Goal: Answer question/provide support: Share knowledge or assist other users

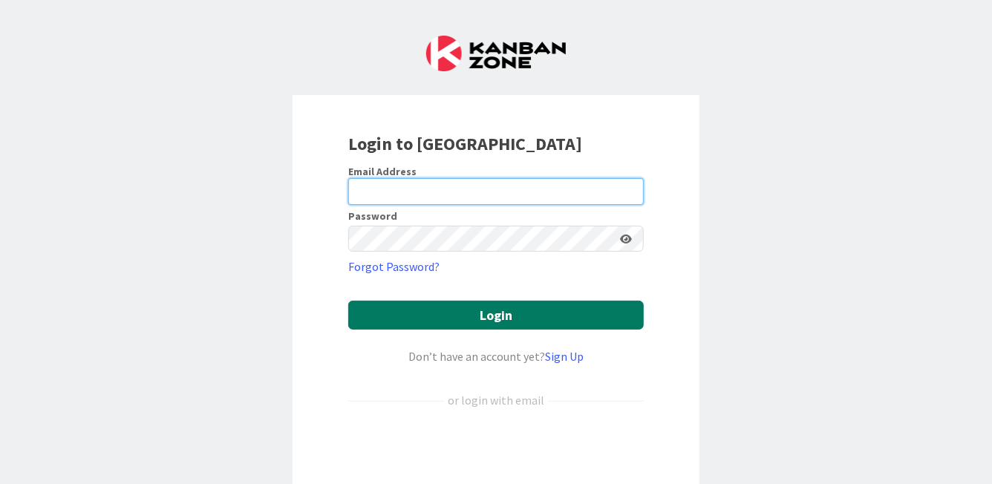
type input "[PERSON_NAME][EMAIL_ADDRESS][PERSON_NAME][DOMAIN_NAME]"
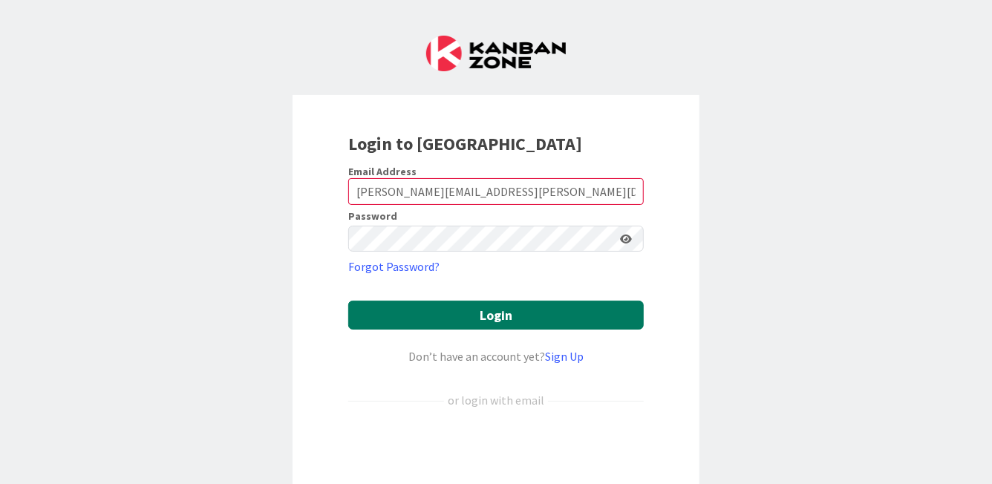
click at [519, 317] on button "Login" at bounding box center [495, 315] width 295 height 29
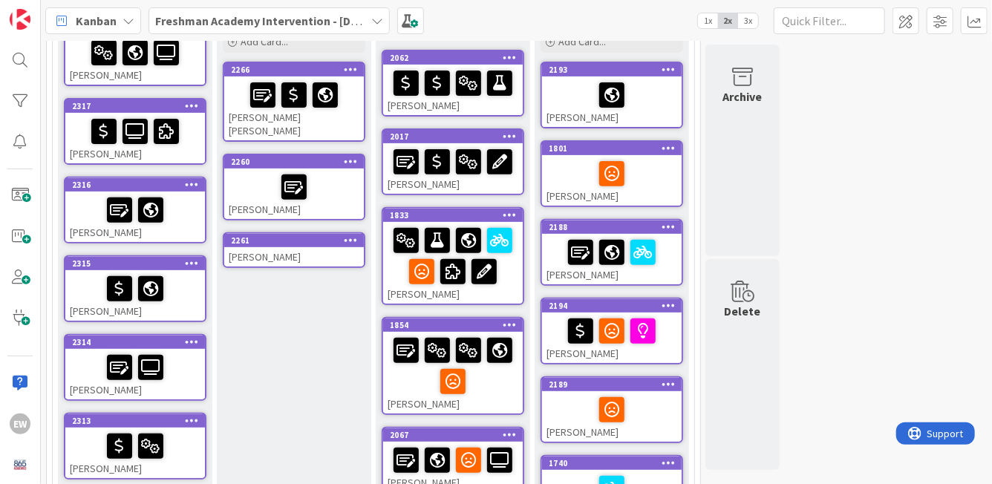
scroll to position [206, 0]
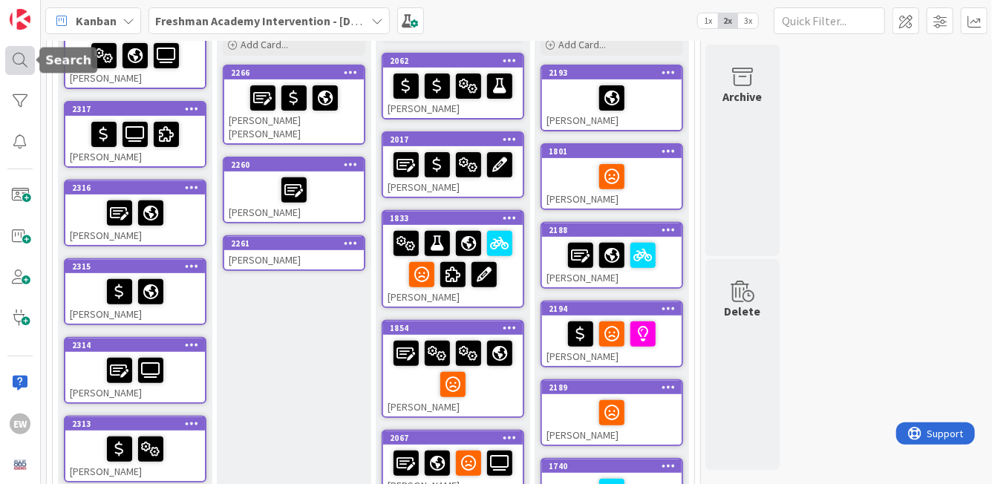
click at [16, 65] on div at bounding box center [20, 60] width 30 height 29
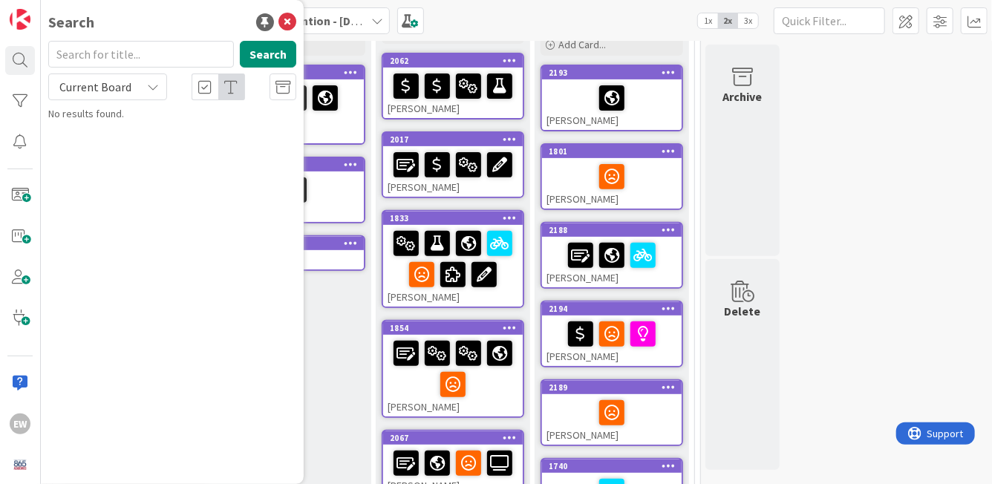
click at [131, 58] on input "text" at bounding box center [141, 54] width 186 height 27
type input "[PERSON_NAME]"
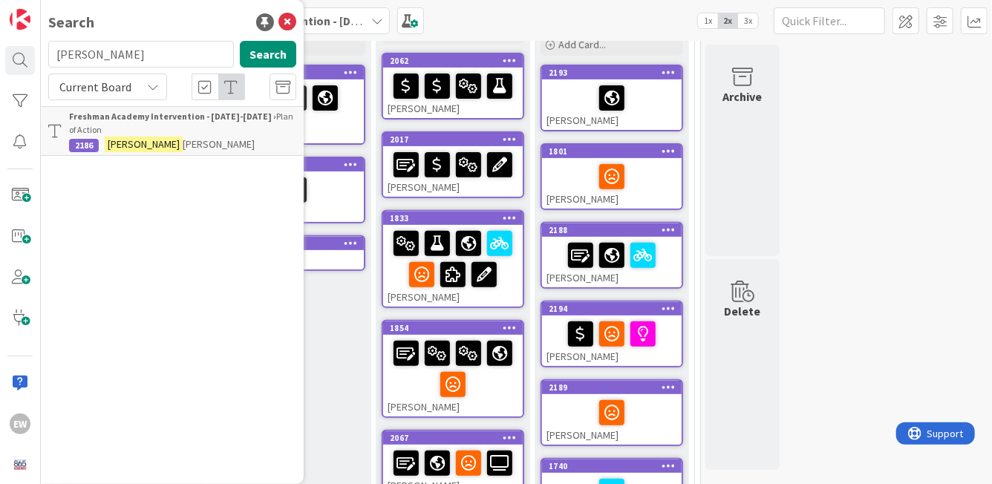
click at [176, 134] on div "Freshman Academy Intervention - [DATE]-[DATE] › Plan of Action" at bounding box center [182, 123] width 227 height 27
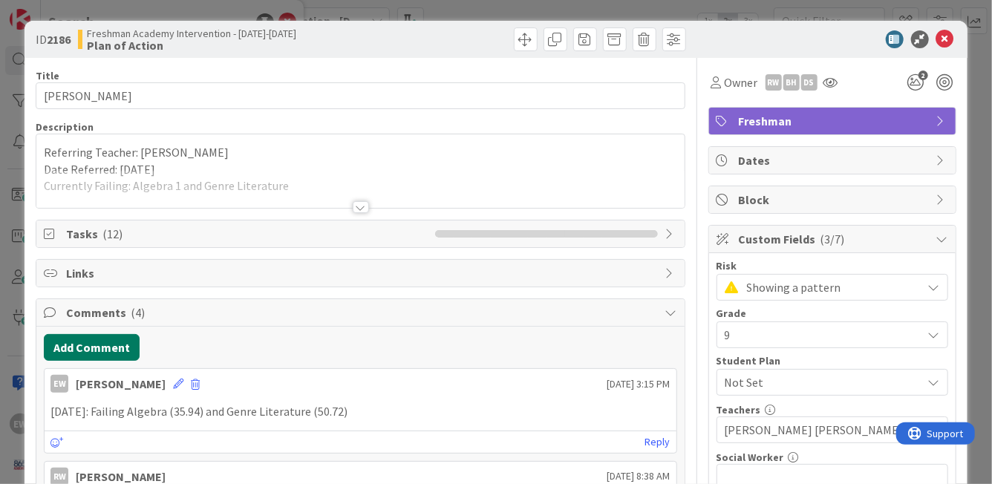
click at [79, 349] on button "Add Comment" at bounding box center [92, 347] width 96 height 27
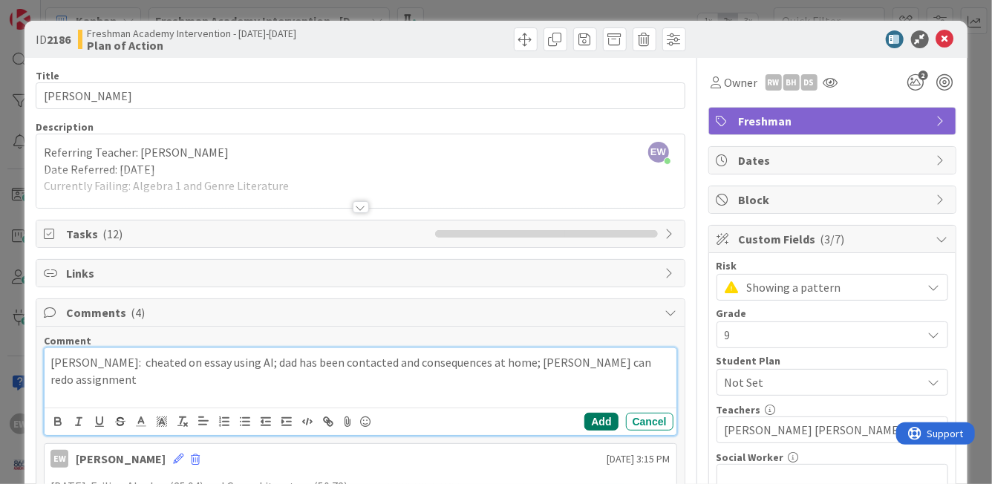
click at [605, 426] on button "Add" at bounding box center [600, 422] width 33 height 18
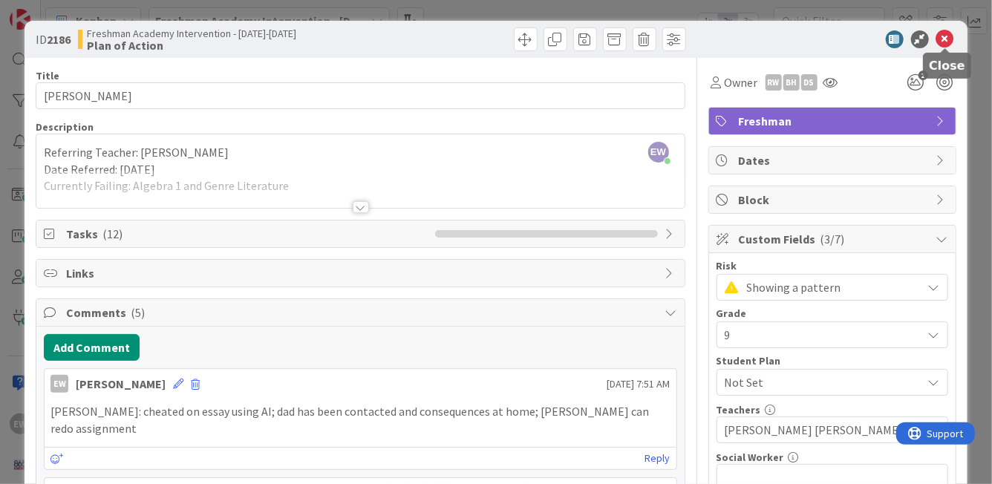
click at [944, 39] on icon at bounding box center [945, 39] width 18 height 18
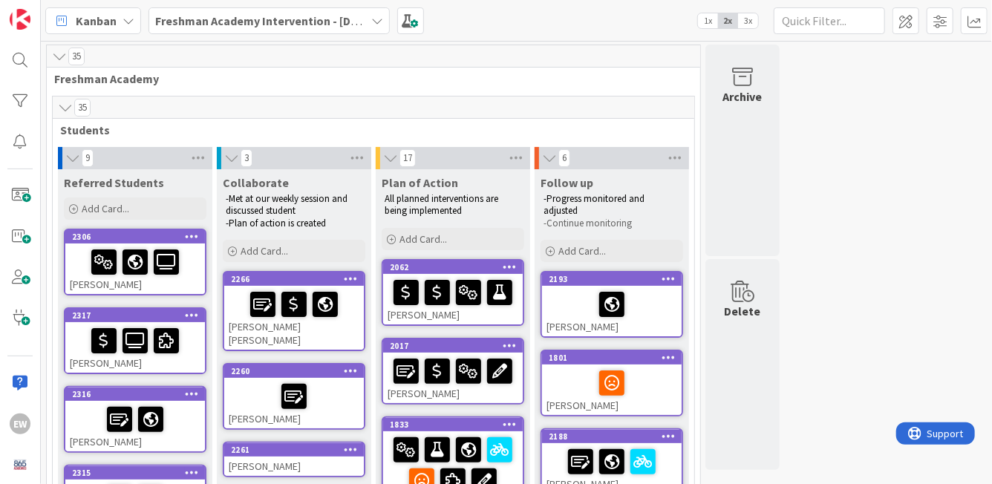
click at [746, 22] on span "3x" at bounding box center [748, 20] width 20 height 15
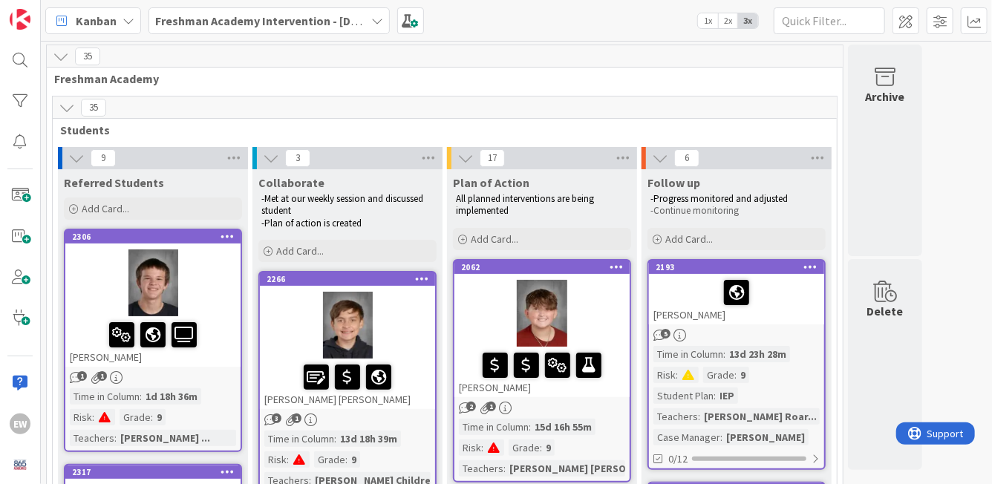
click at [223, 293] on div at bounding box center [152, 282] width 175 height 67
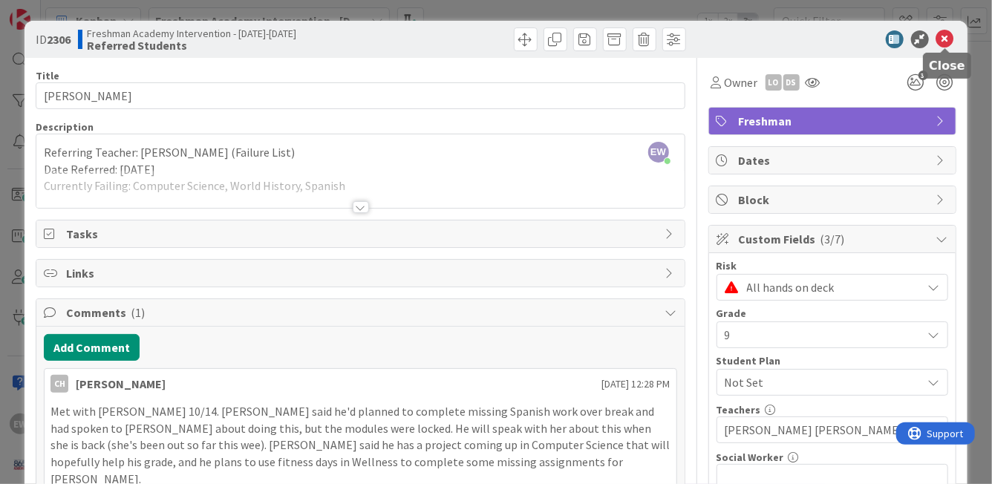
click at [944, 41] on icon at bounding box center [945, 39] width 18 height 18
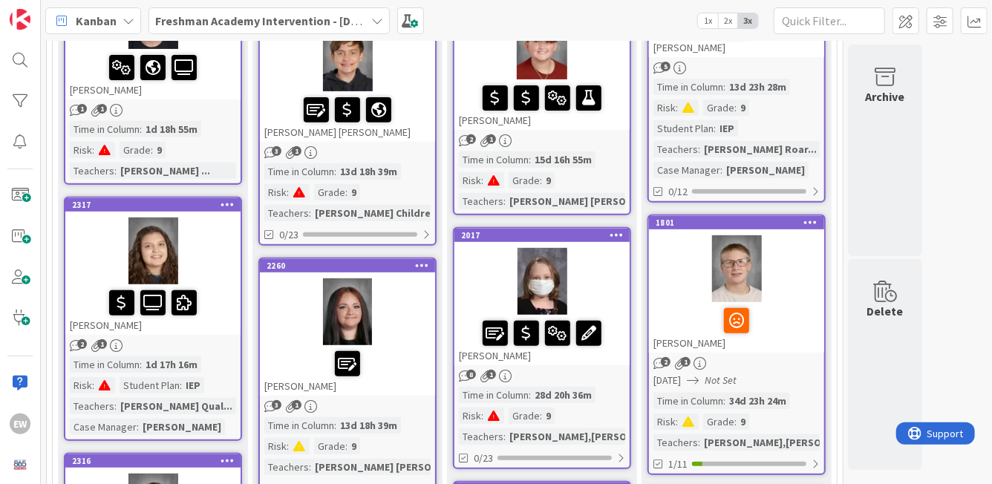
scroll to position [250, 0]
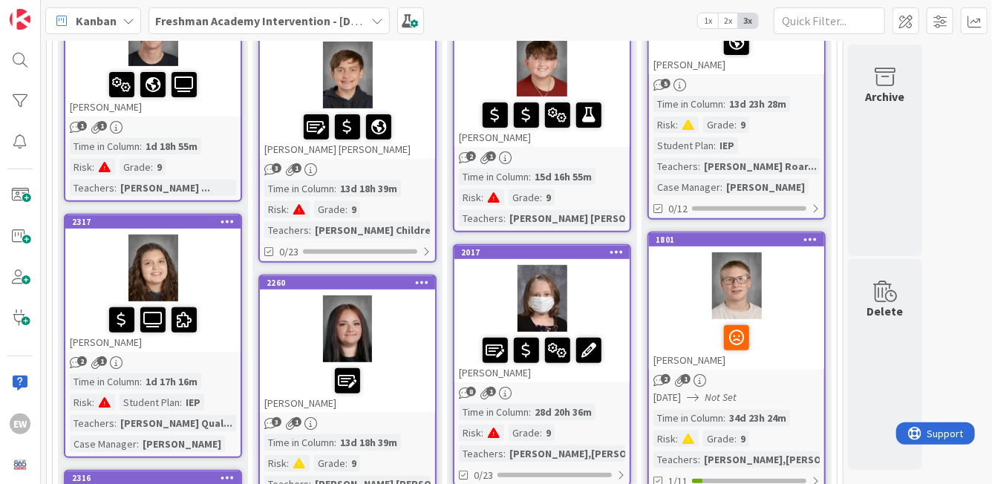
click at [224, 131] on div "1 1" at bounding box center [152, 127] width 175 height 13
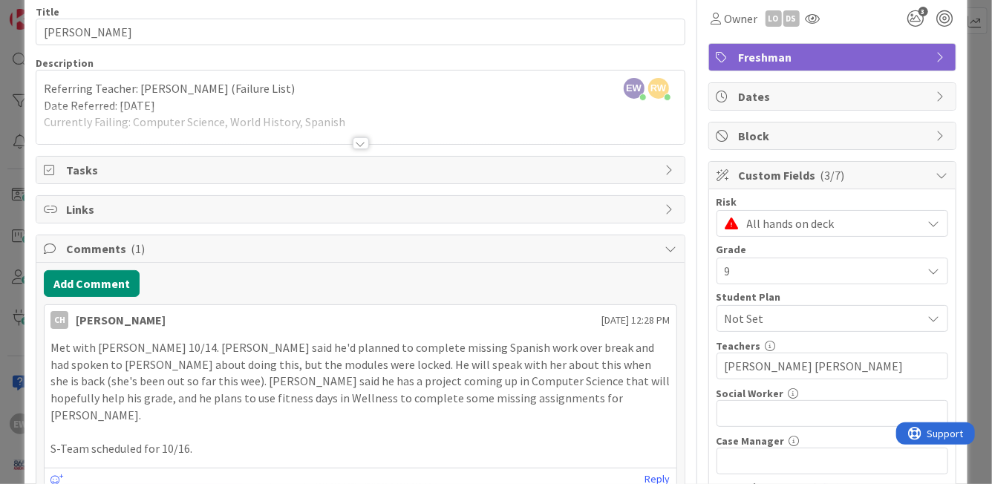
scroll to position [27, 0]
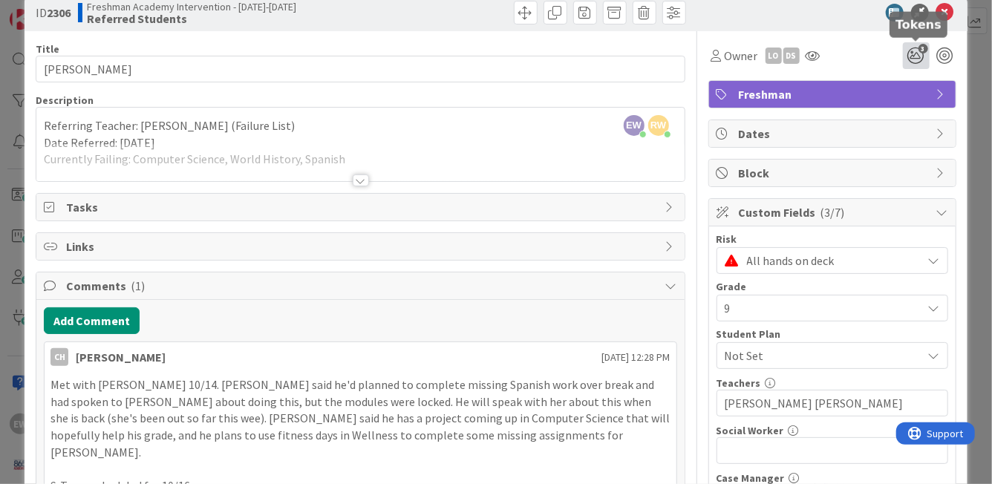
click at [914, 59] on icon "3" at bounding box center [916, 55] width 27 height 27
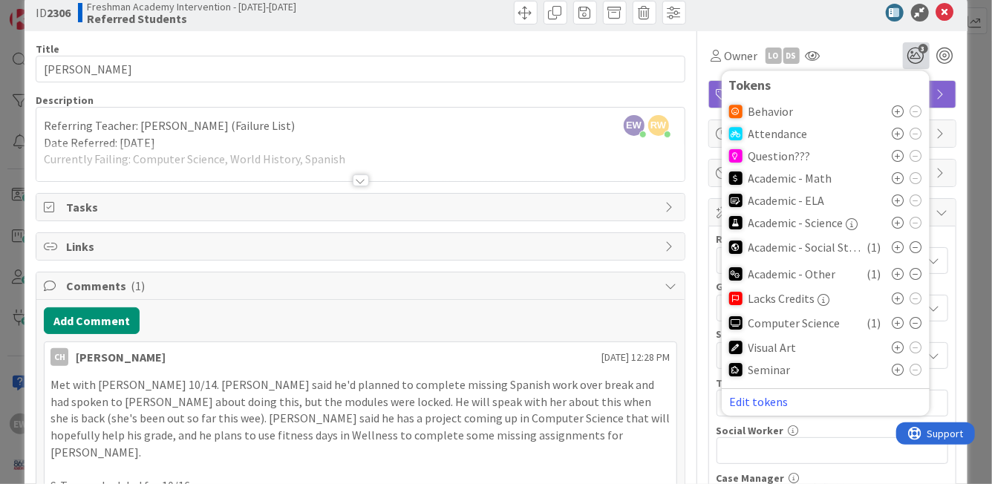
click at [901, 130] on icon at bounding box center [898, 134] width 12 height 12
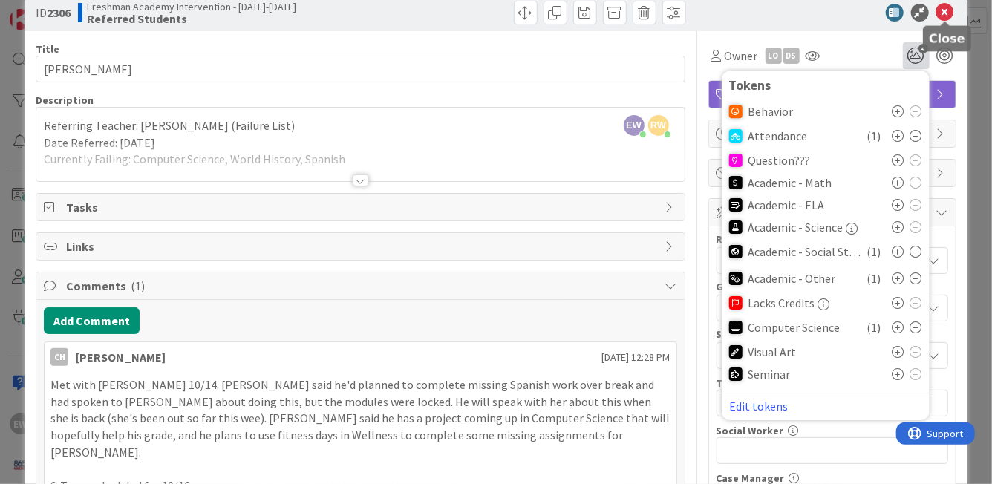
click at [949, 16] on icon at bounding box center [945, 13] width 18 height 18
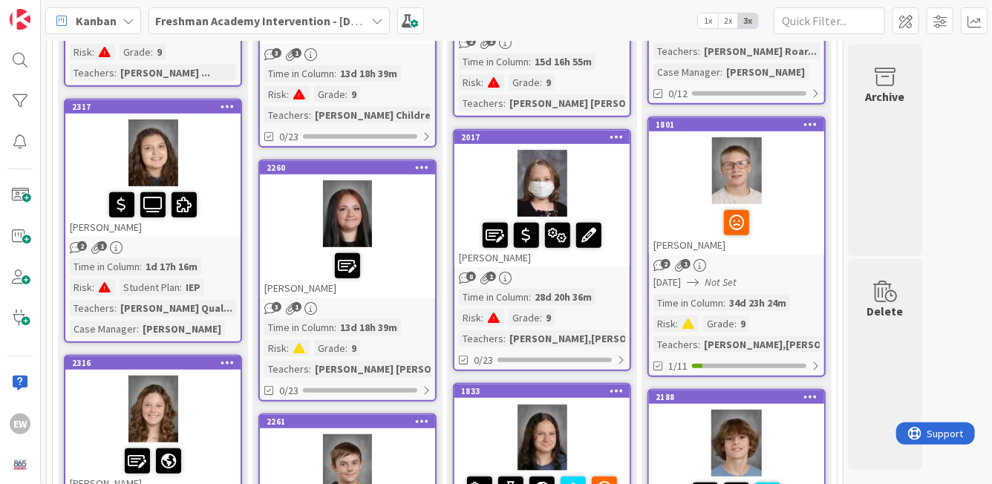
scroll to position [353, 0]
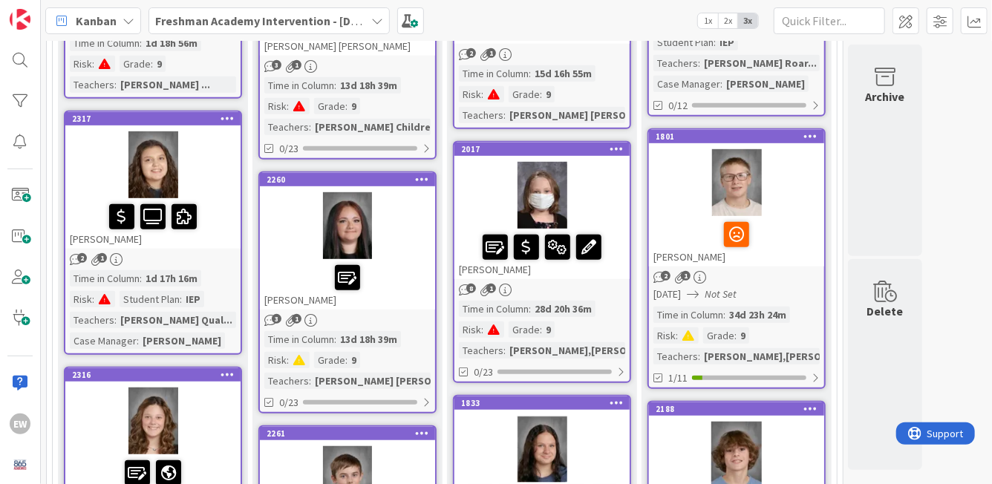
click at [225, 170] on div at bounding box center [152, 164] width 175 height 67
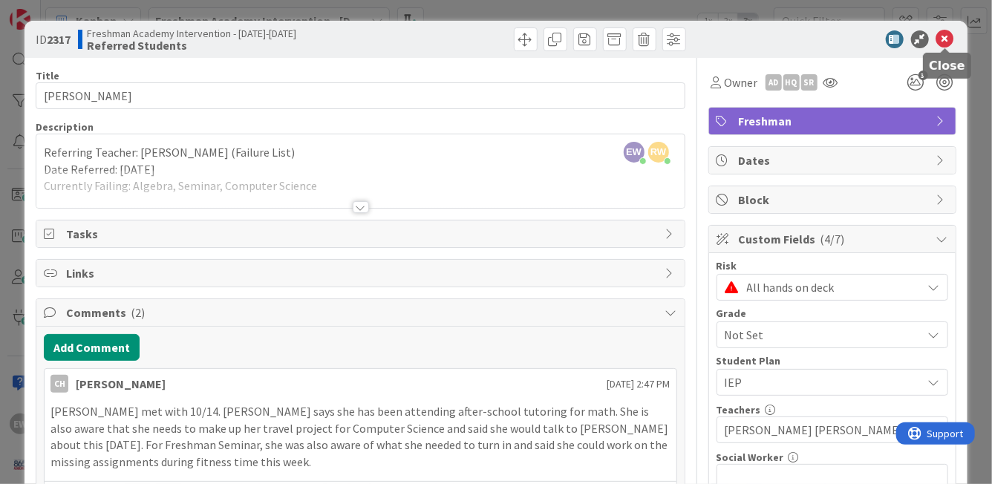
click at [947, 38] on icon at bounding box center [945, 39] width 18 height 18
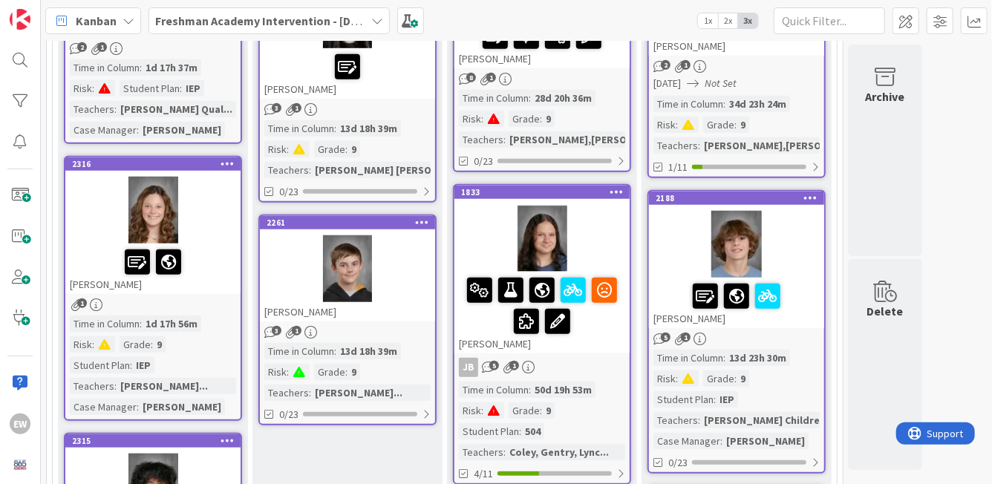
scroll to position [567, 0]
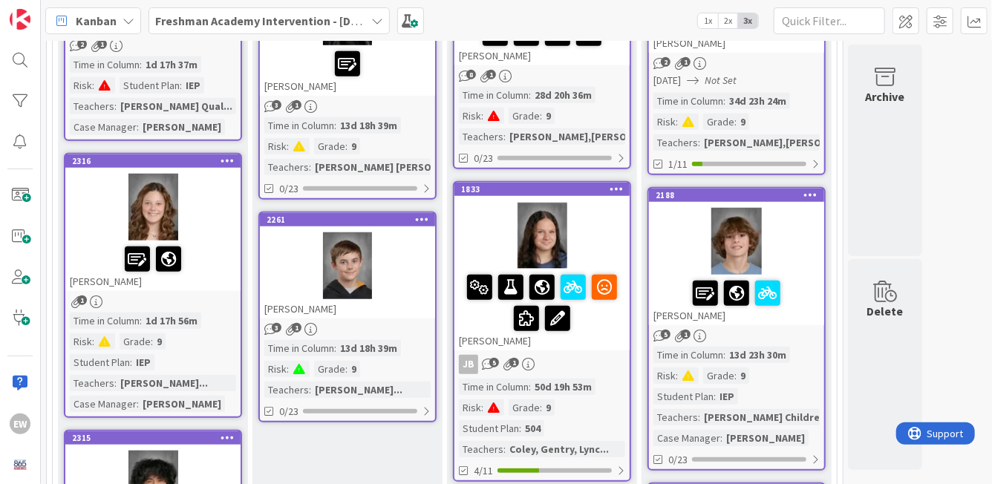
click at [226, 261] on div at bounding box center [153, 259] width 166 height 31
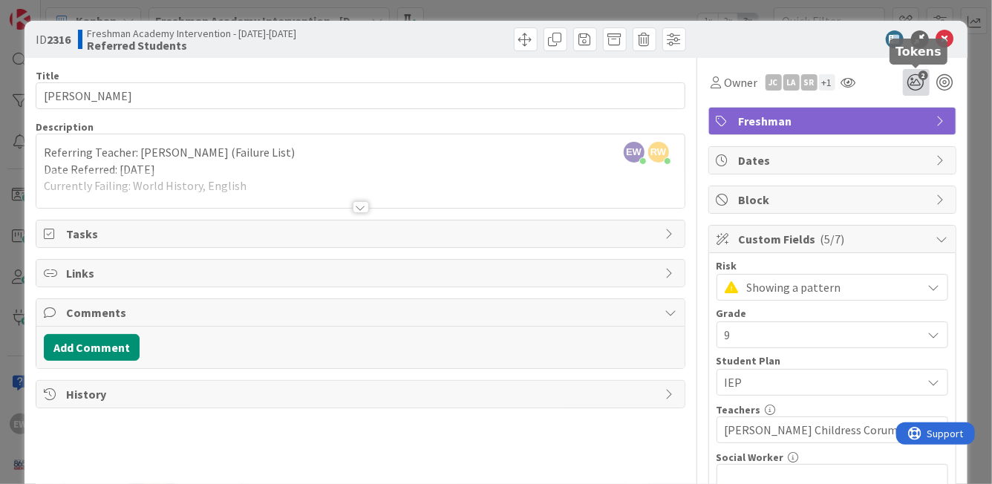
click at [915, 83] on icon "2" at bounding box center [916, 82] width 27 height 27
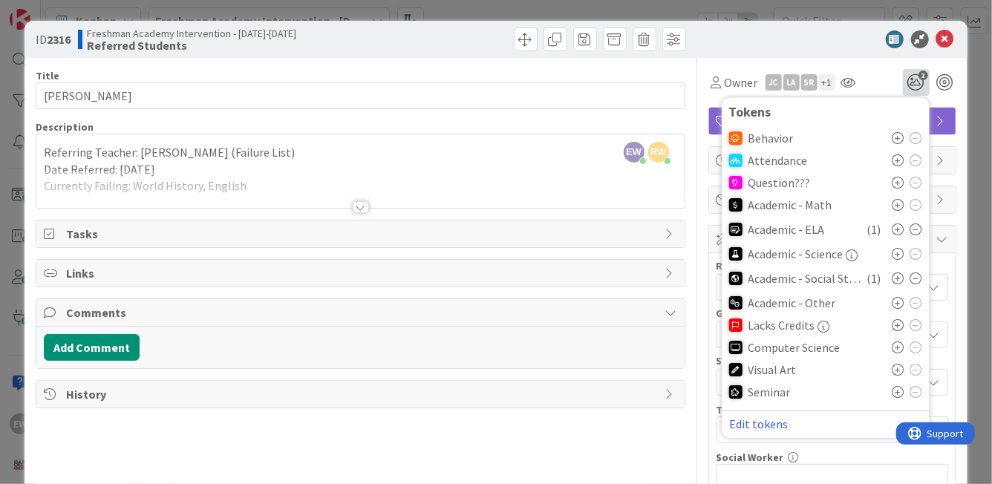
click at [896, 160] on icon at bounding box center [898, 160] width 12 height 12
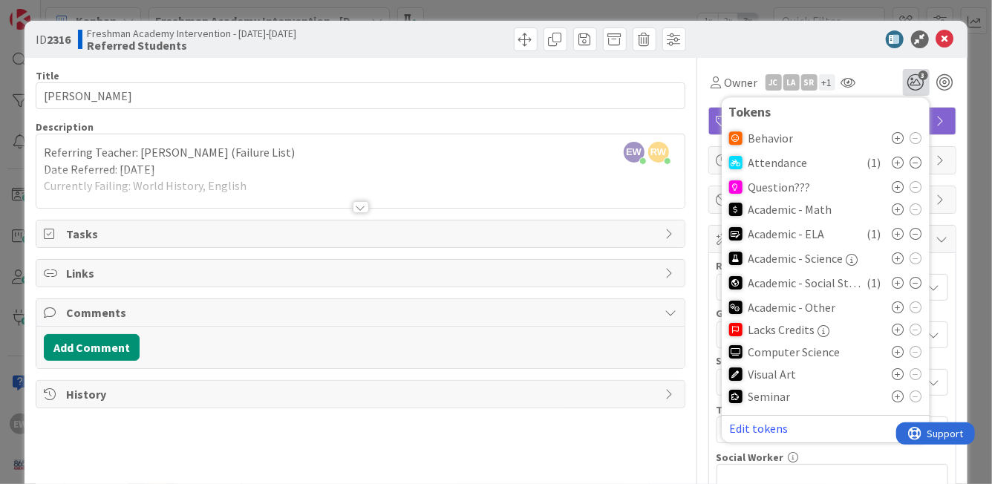
click at [602, 445] on div "Title 11 / 128 [PERSON_NAME] Description EW [PERSON_NAME] just joined RW [PERSO…" at bounding box center [360, 472] width 649 height 829
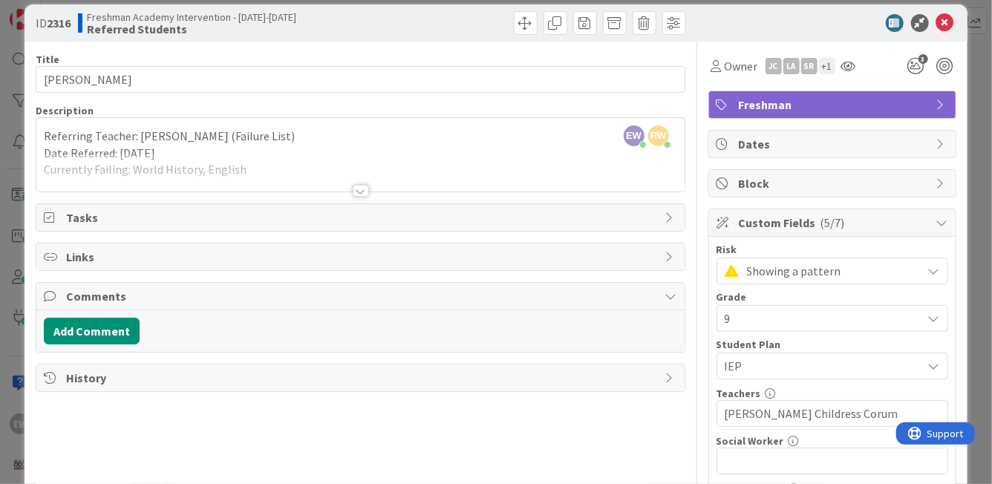
scroll to position [10, 0]
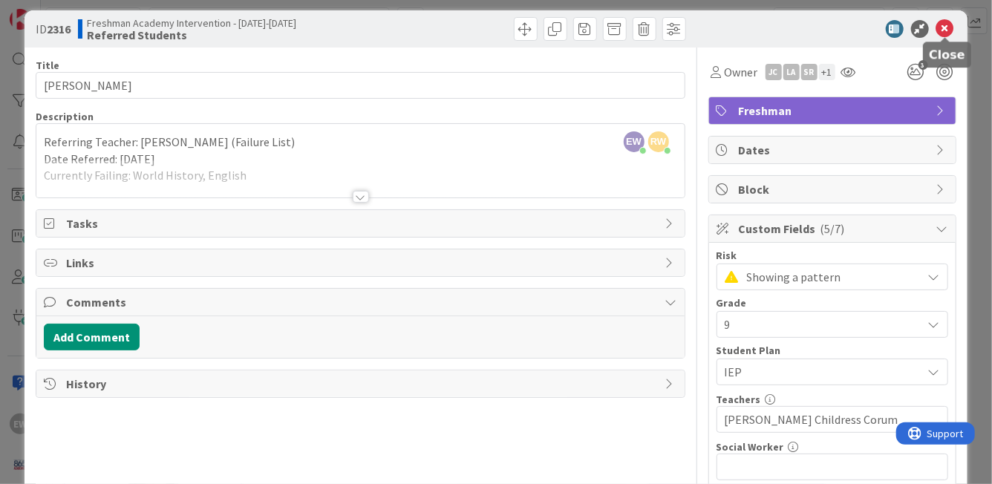
click at [944, 31] on icon at bounding box center [945, 29] width 18 height 18
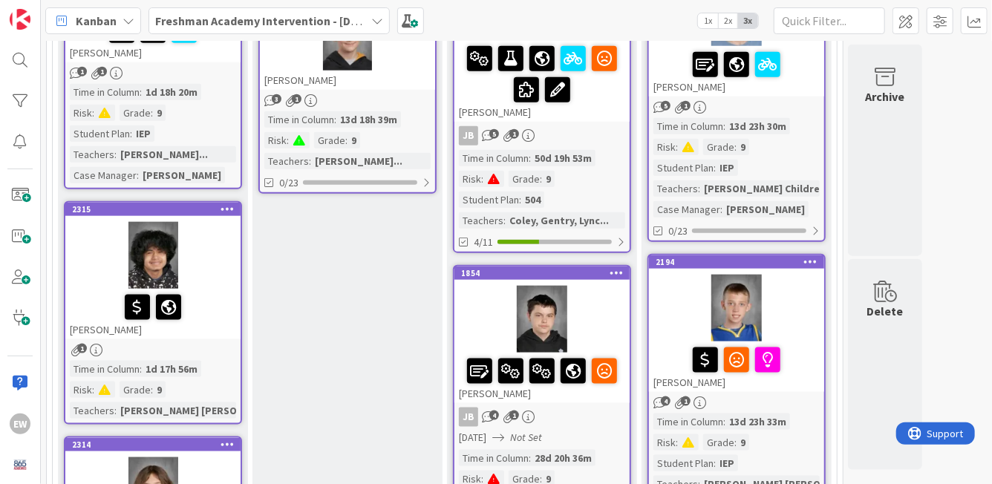
scroll to position [808, 0]
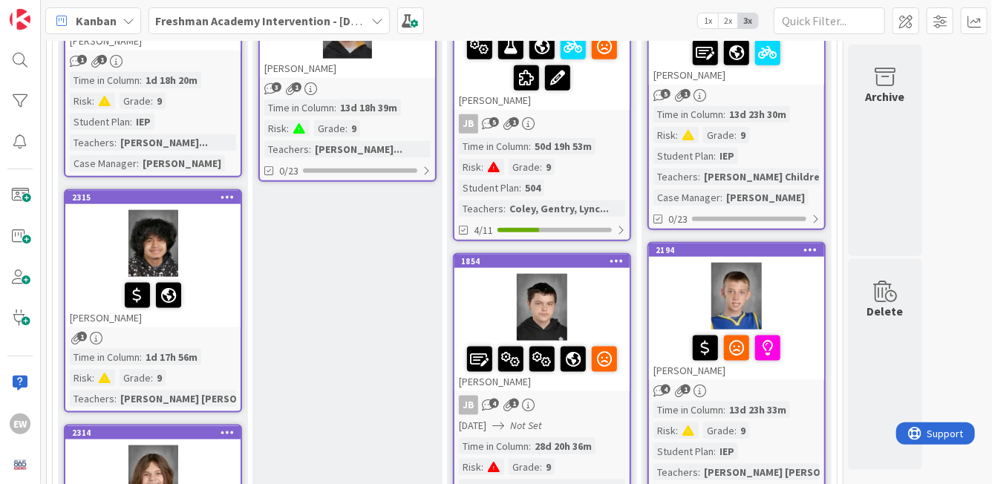
click at [215, 304] on div at bounding box center [153, 295] width 166 height 31
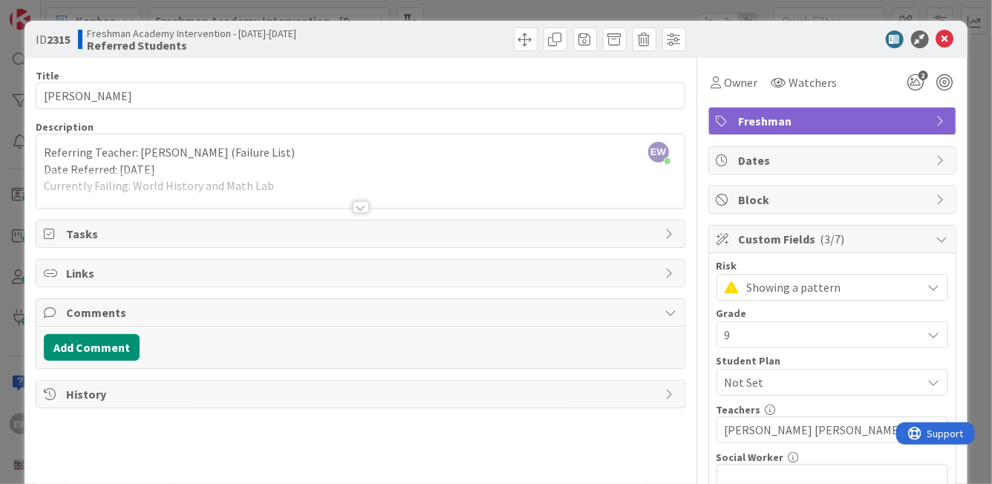
click at [363, 208] on div at bounding box center [361, 207] width 16 height 12
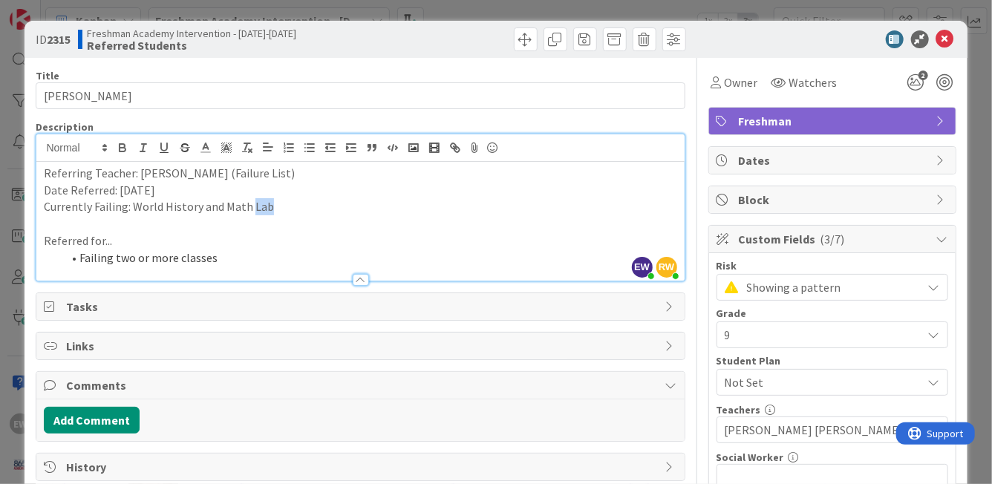
drag, startPoint x: 272, startPoint y: 208, endPoint x: 251, endPoint y: 208, distance: 20.8
click at [251, 208] on p "Currently Failing: World History and Math Lab" at bounding box center [360, 206] width 633 height 17
drag, startPoint x: 267, startPoint y: 208, endPoint x: 225, endPoint y: 206, distance: 42.3
click at [225, 206] on p "Currently Failing: World History and Math Lab" at bounding box center [360, 206] width 633 height 17
click at [942, 42] on icon at bounding box center [945, 39] width 18 height 18
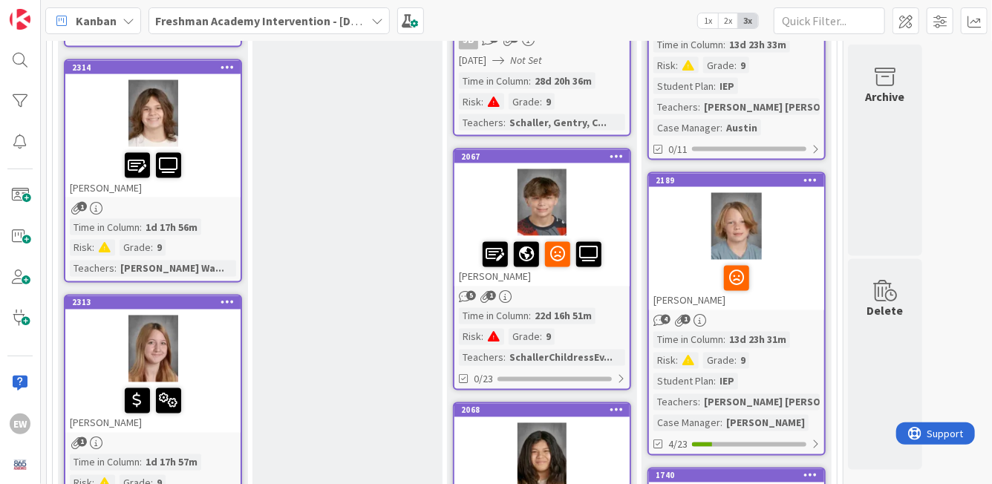
scroll to position [1175, 0]
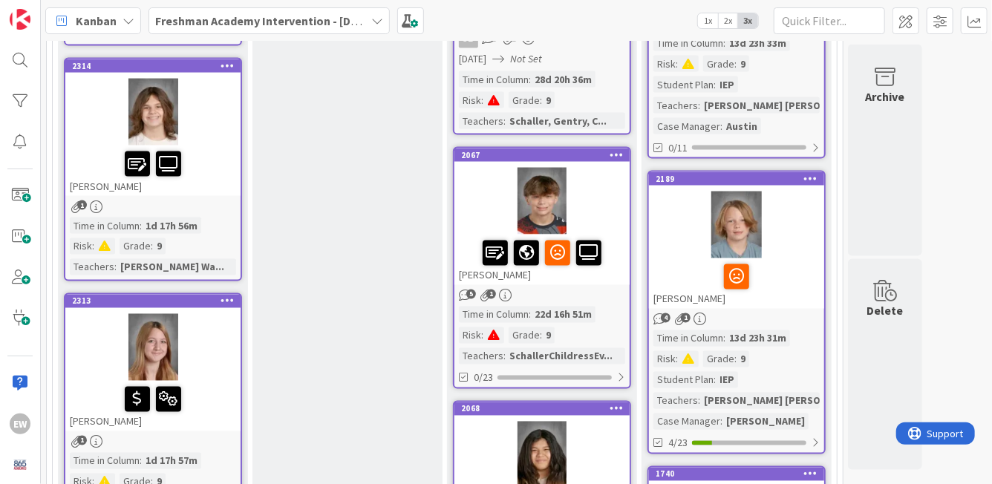
click at [223, 174] on div at bounding box center [153, 163] width 166 height 31
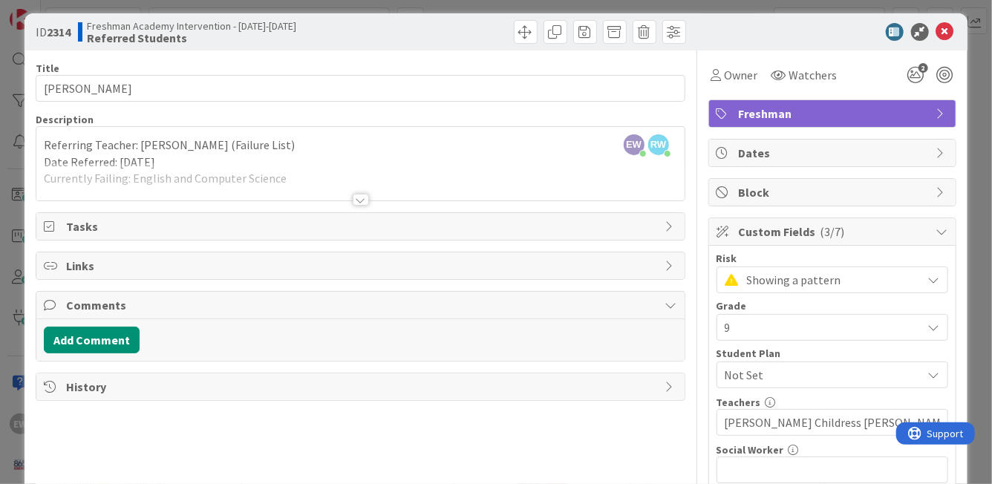
scroll to position [18, 0]
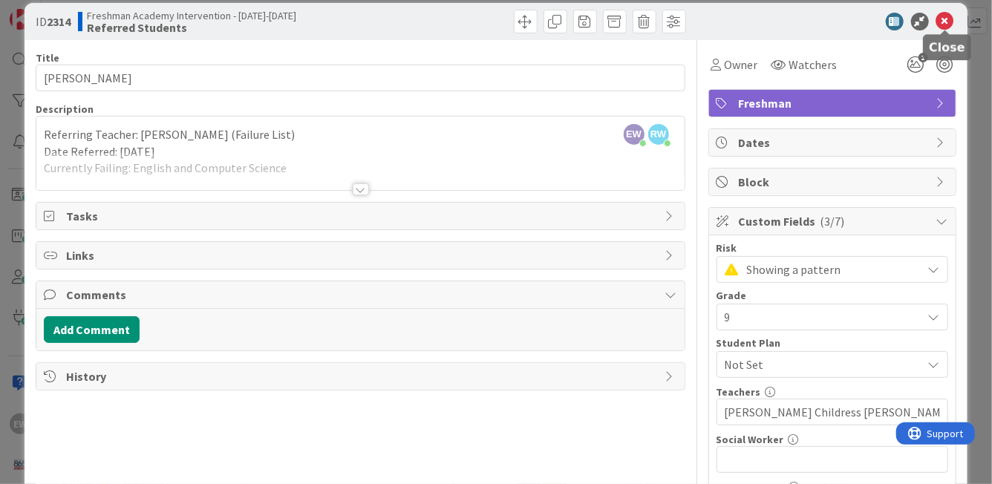
click at [942, 27] on icon at bounding box center [945, 22] width 18 height 18
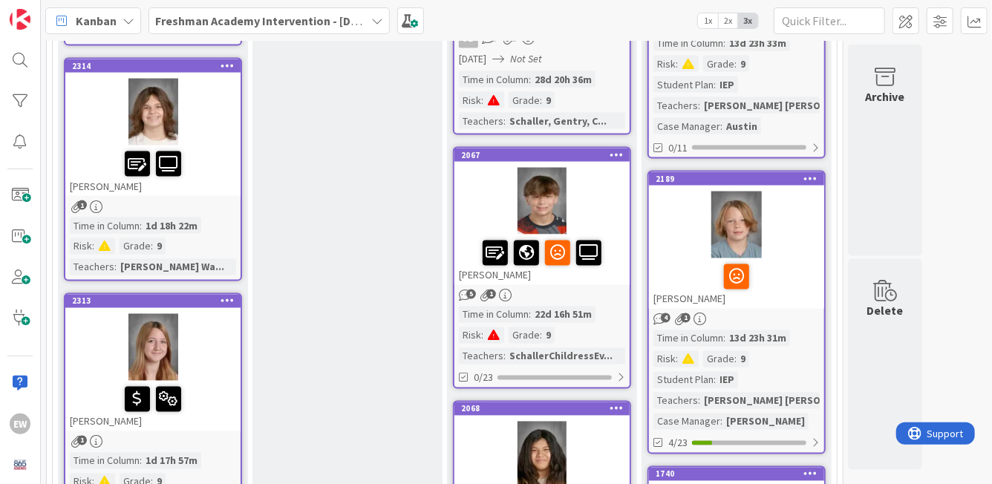
click at [223, 171] on div at bounding box center [153, 163] width 166 height 31
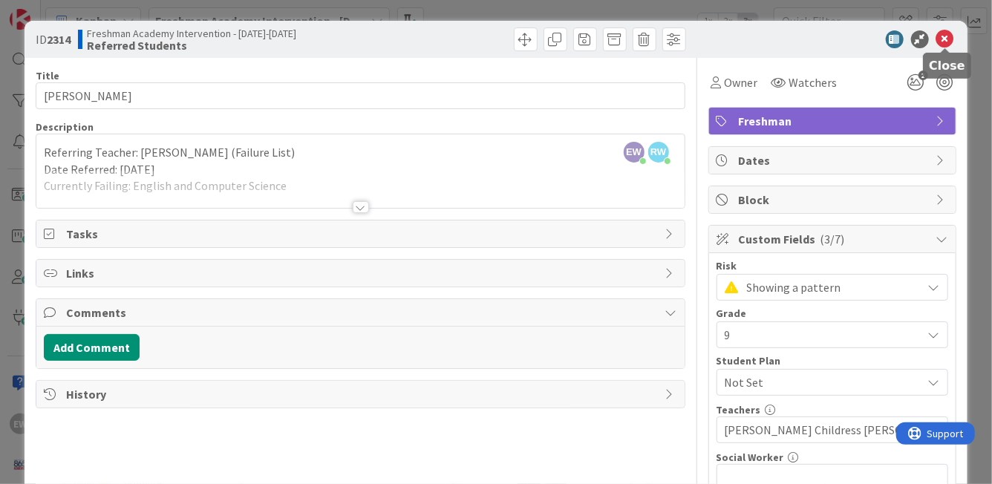
click at [947, 41] on icon at bounding box center [945, 39] width 18 height 18
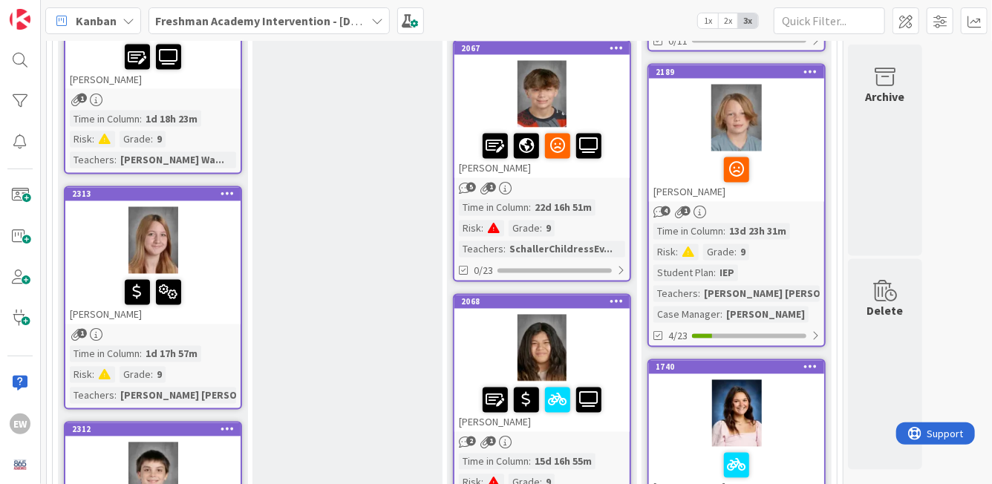
scroll to position [1293, 0]
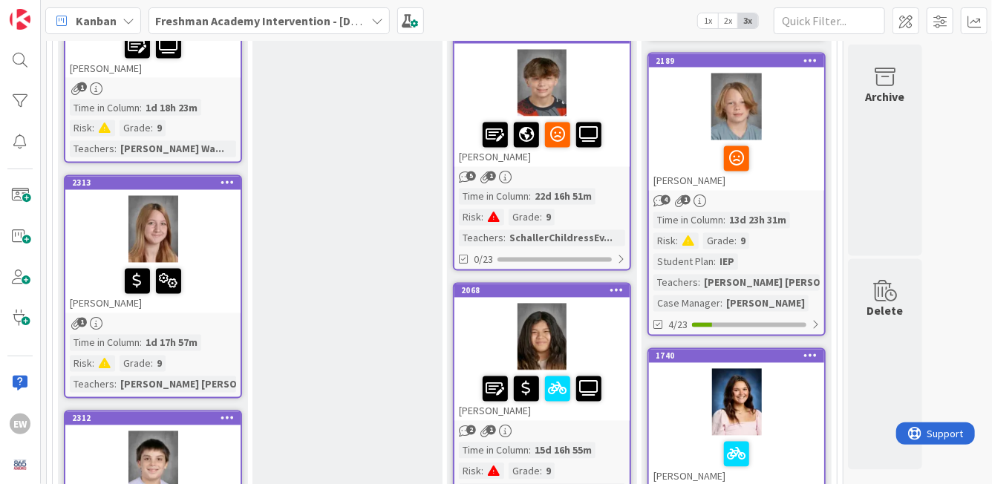
click at [229, 254] on div at bounding box center [152, 229] width 175 height 67
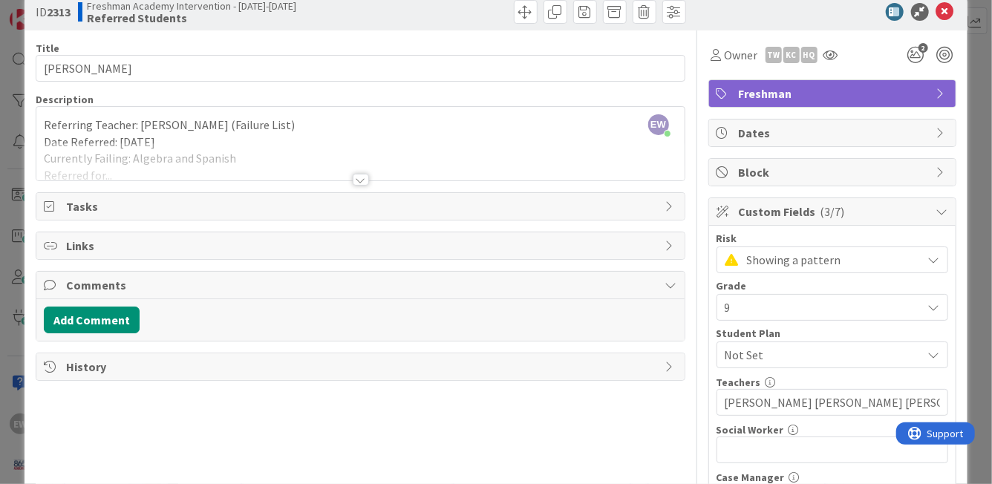
scroll to position [28, 0]
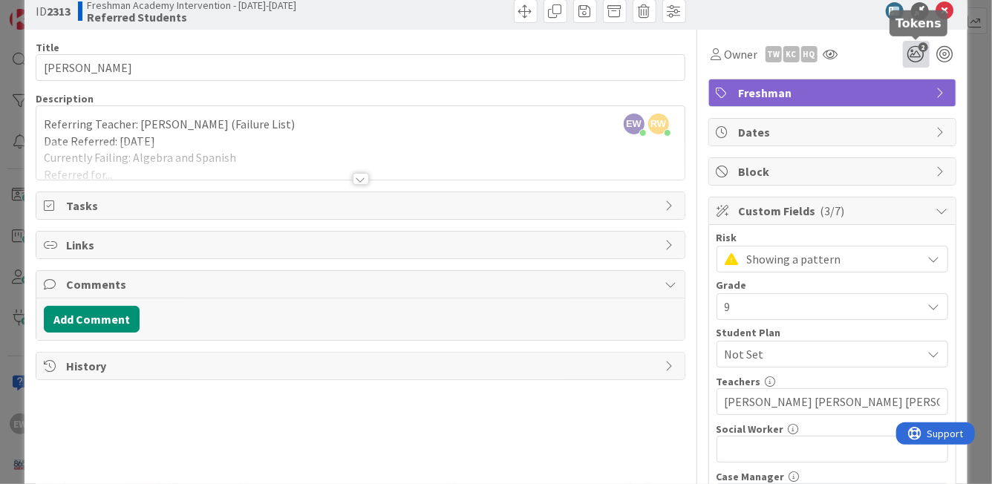
click at [920, 50] on span "2" at bounding box center [923, 47] width 10 height 10
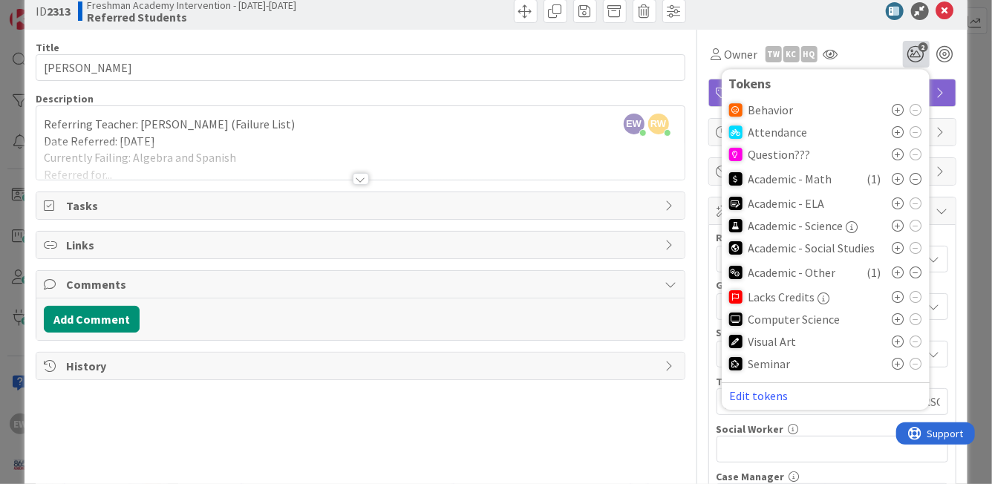
click at [894, 133] on icon at bounding box center [898, 132] width 12 height 12
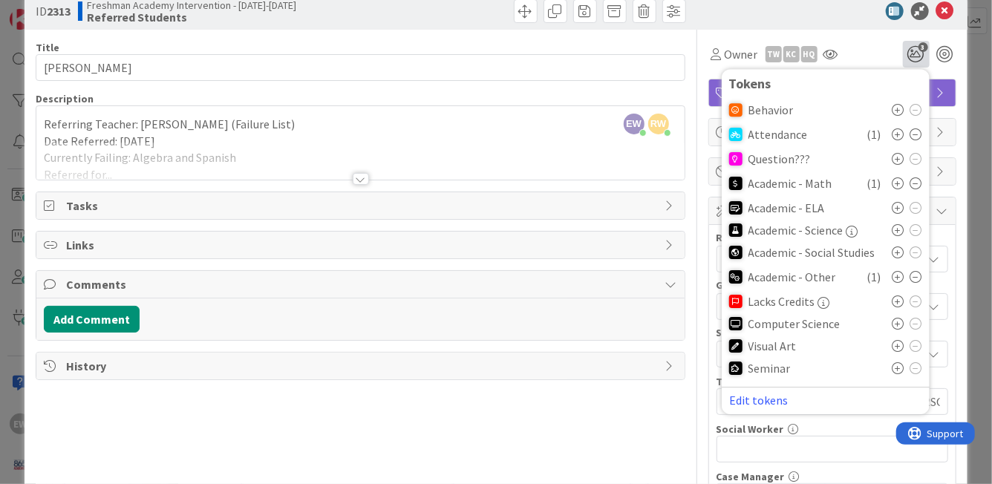
click at [639, 419] on div "Title 13 / 128 [PERSON_NAME] Description EW [PERSON_NAME] just joined RW [PERSO…" at bounding box center [360, 444] width 649 height 829
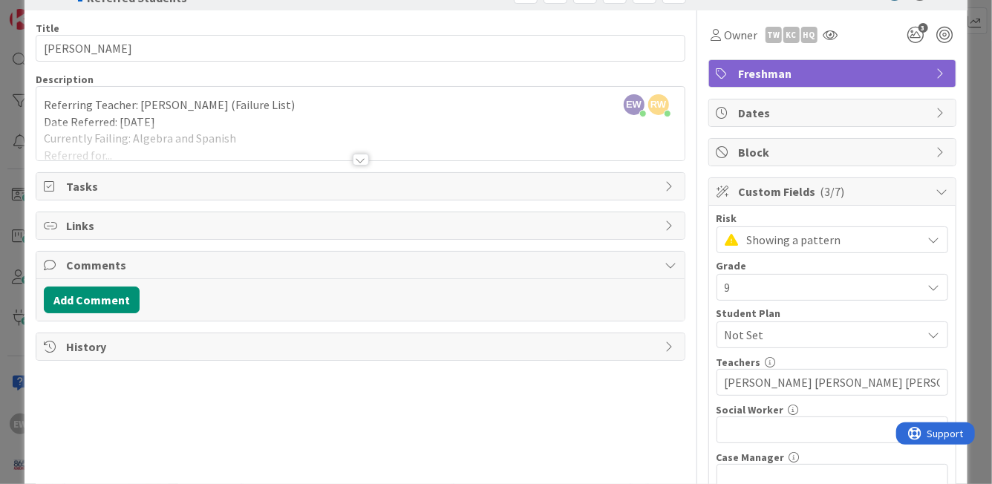
scroll to position [0, 0]
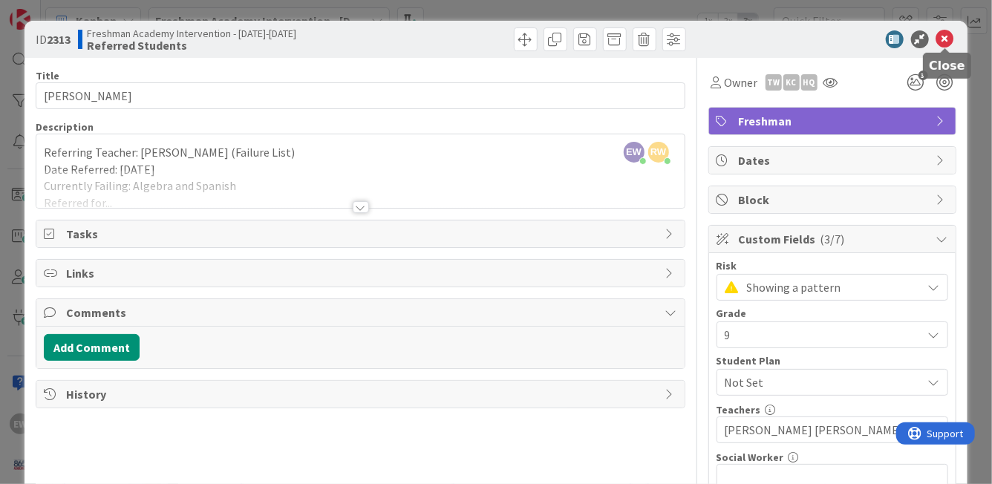
click at [944, 43] on icon at bounding box center [945, 39] width 18 height 18
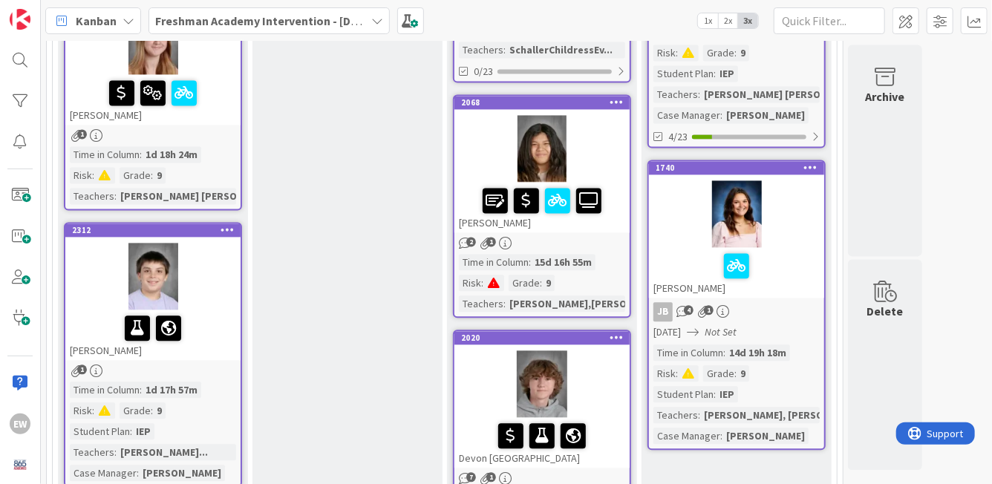
scroll to position [1495, 0]
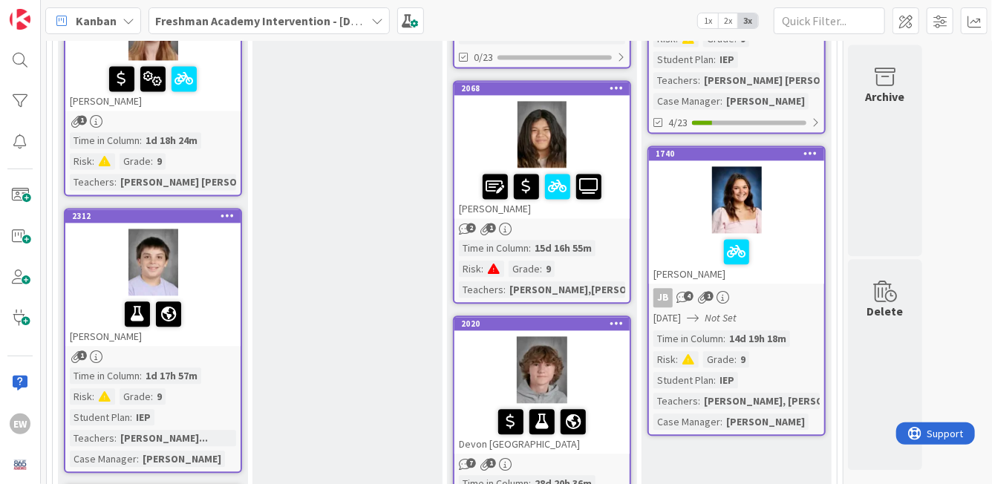
click at [212, 312] on div at bounding box center [153, 313] width 166 height 31
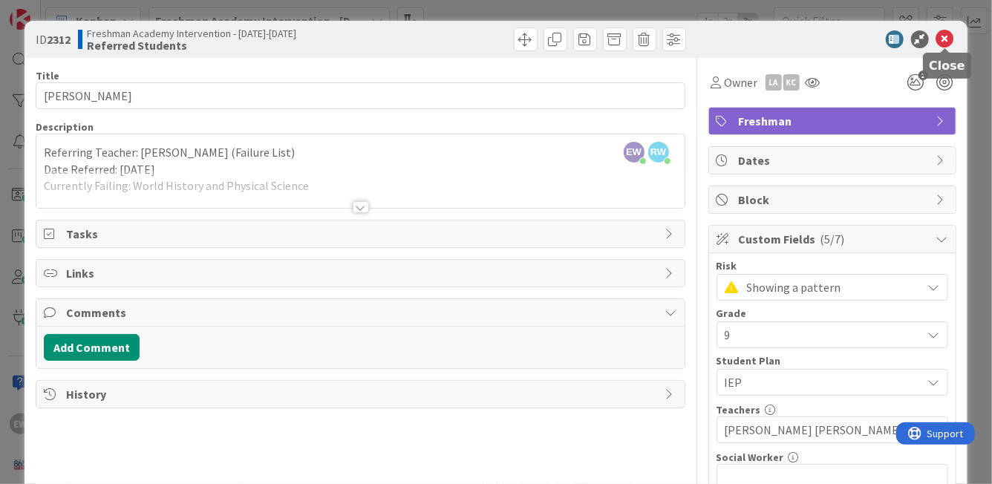
click at [947, 39] on icon at bounding box center [945, 39] width 18 height 18
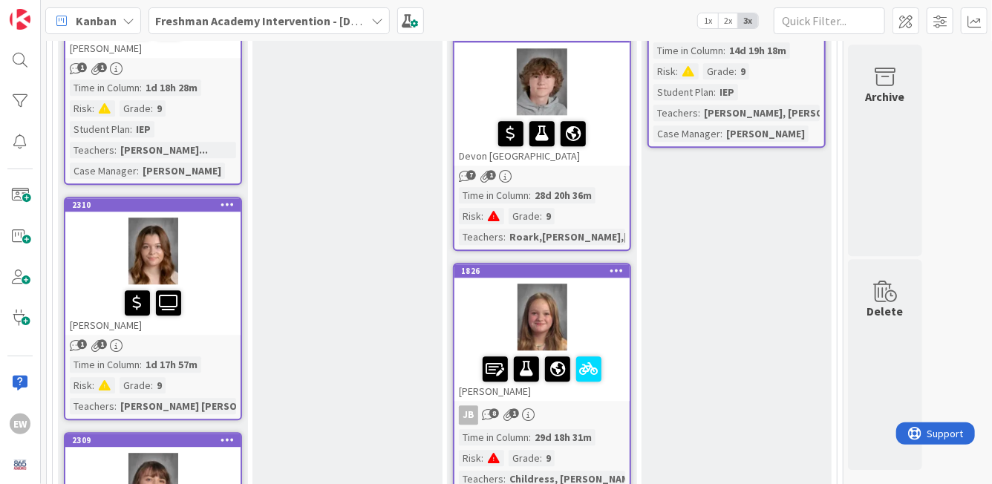
scroll to position [1789, 0]
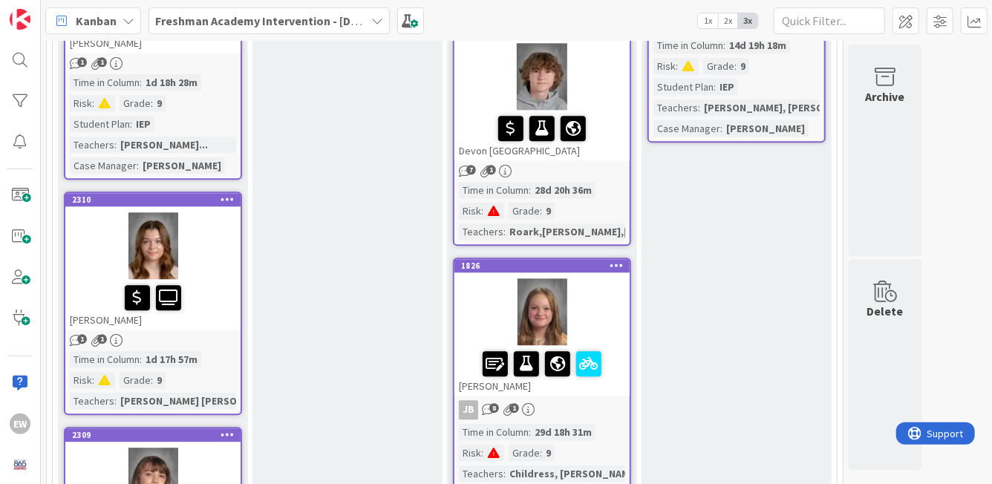
click at [228, 313] on div "[PERSON_NAME]" at bounding box center [152, 304] width 175 height 50
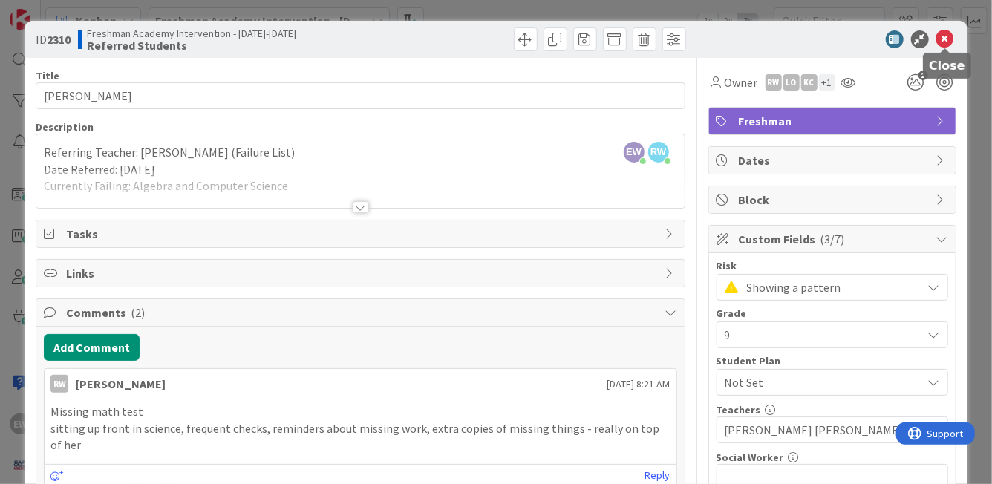
click at [943, 42] on icon at bounding box center [945, 39] width 18 height 18
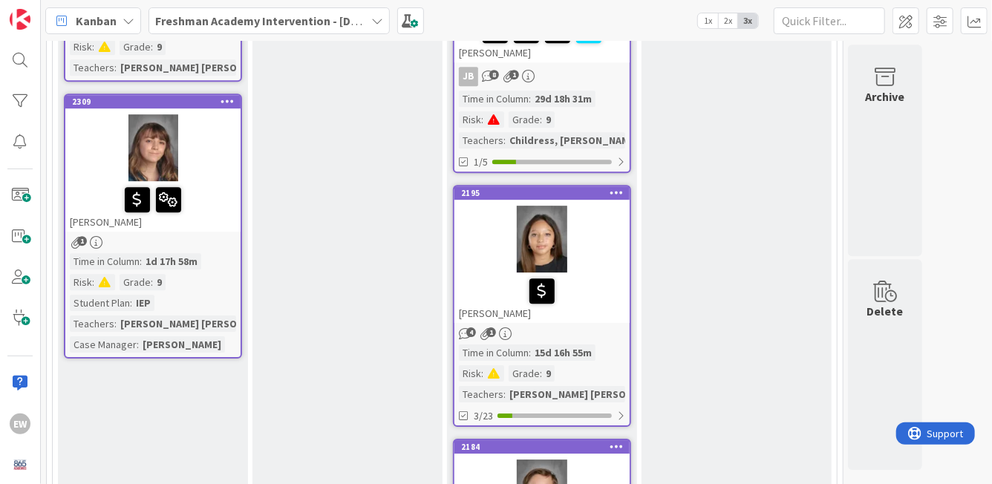
scroll to position [2183, 0]
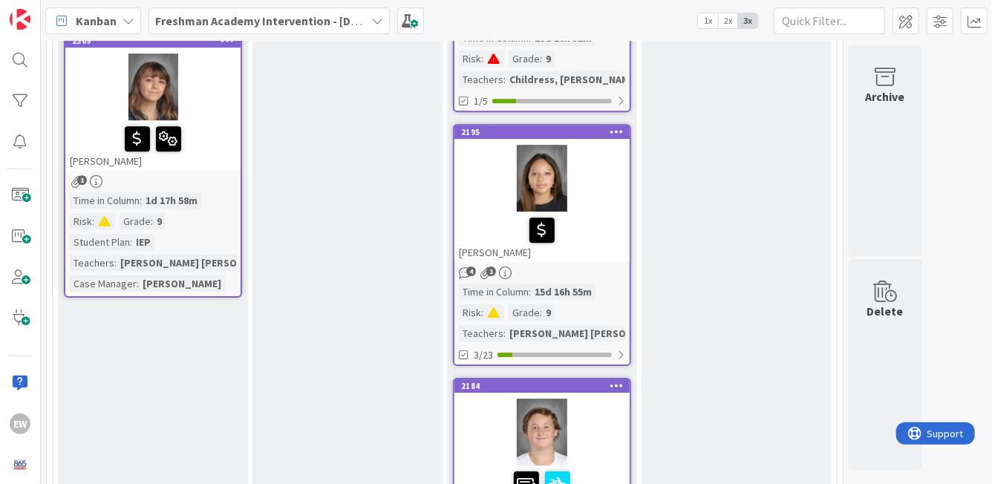
click at [221, 148] on div at bounding box center [153, 138] width 166 height 31
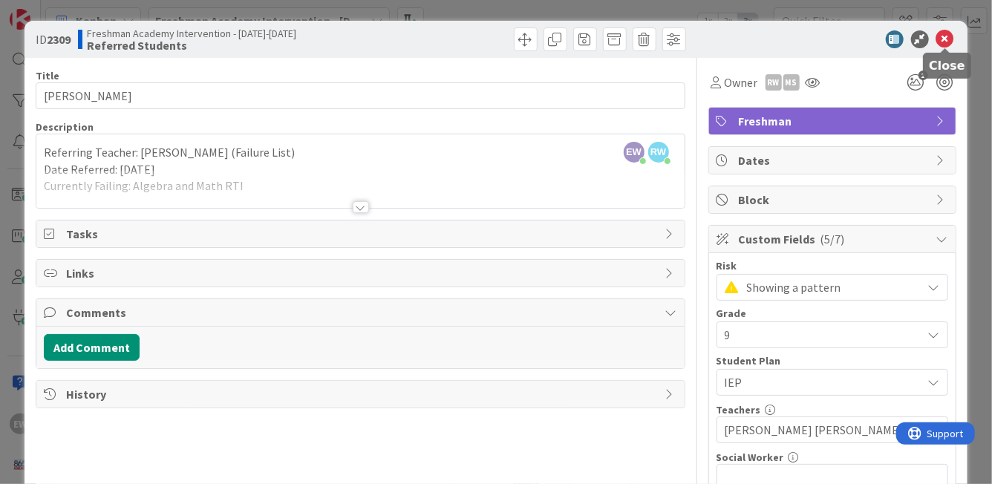
click at [947, 38] on icon at bounding box center [945, 39] width 18 height 18
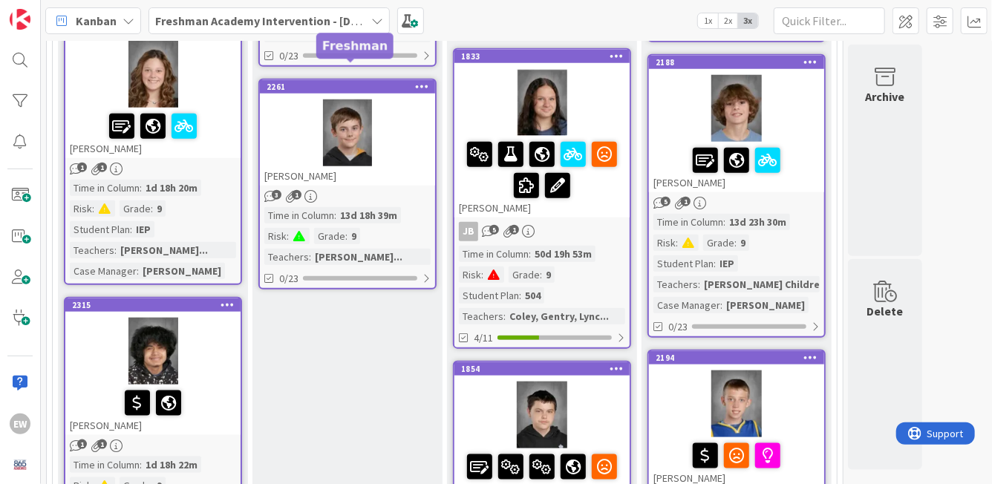
scroll to position [717, 0]
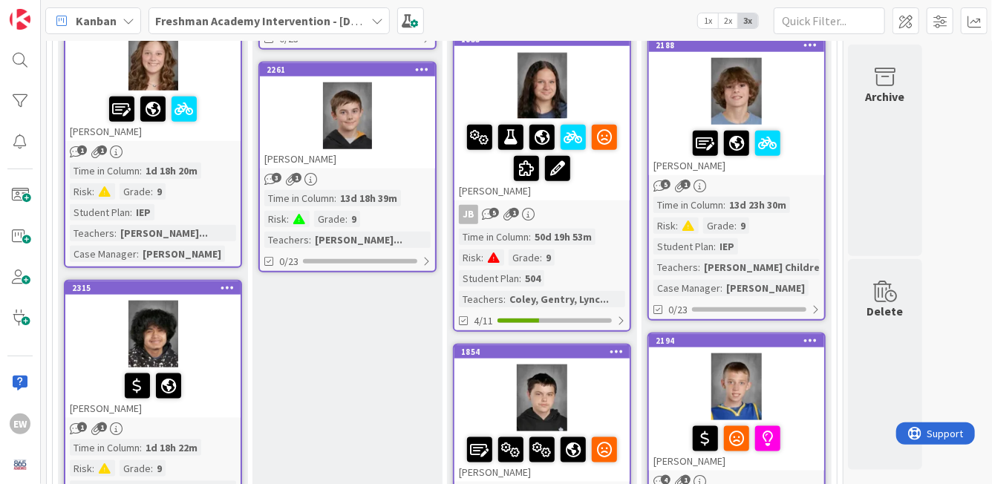
click at [397, 125] on div at bounding box center [347, 115] width 175 height 67
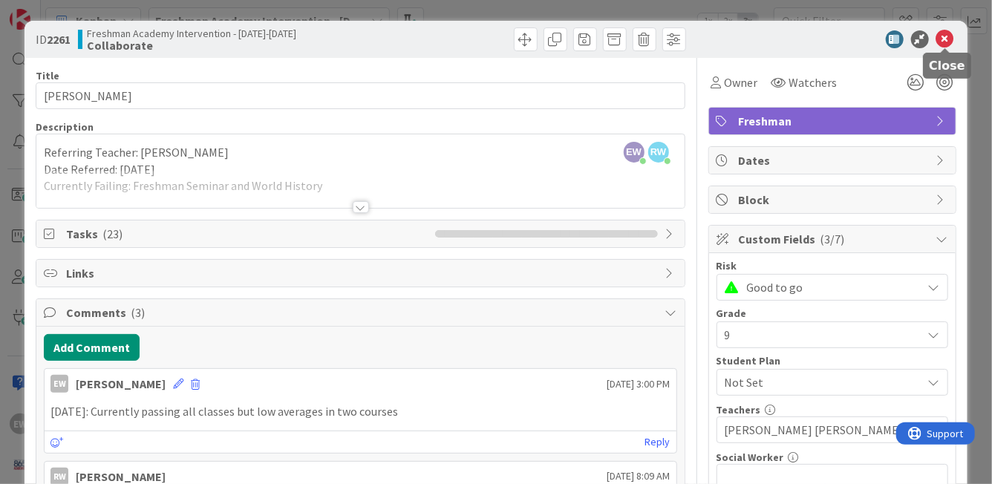
click at [944, 45] on icon at bounding box center [945, 39] width 18 height 18
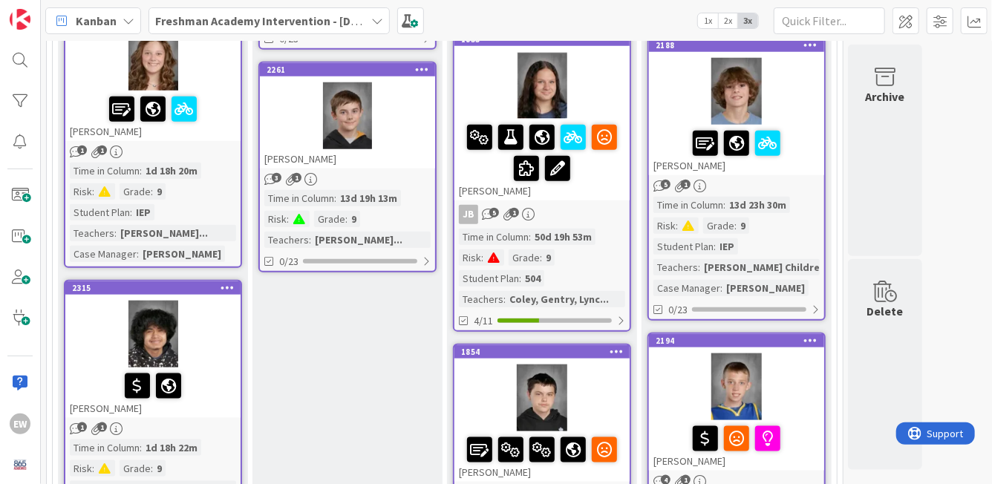
click at [407, 117] on div at bounding box center [347, 115] width 175 height 67
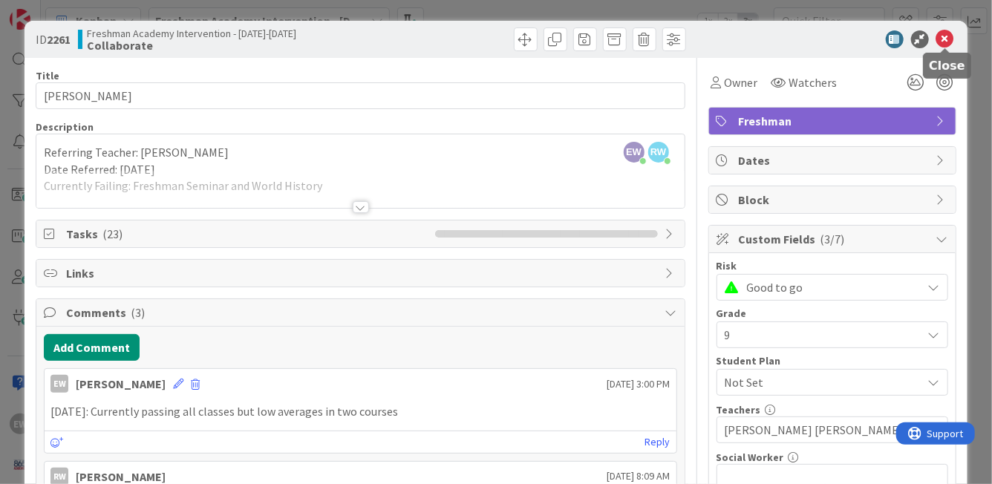
click at [950, 39] on icon at bounding box center [945, 39] width 18 height 18
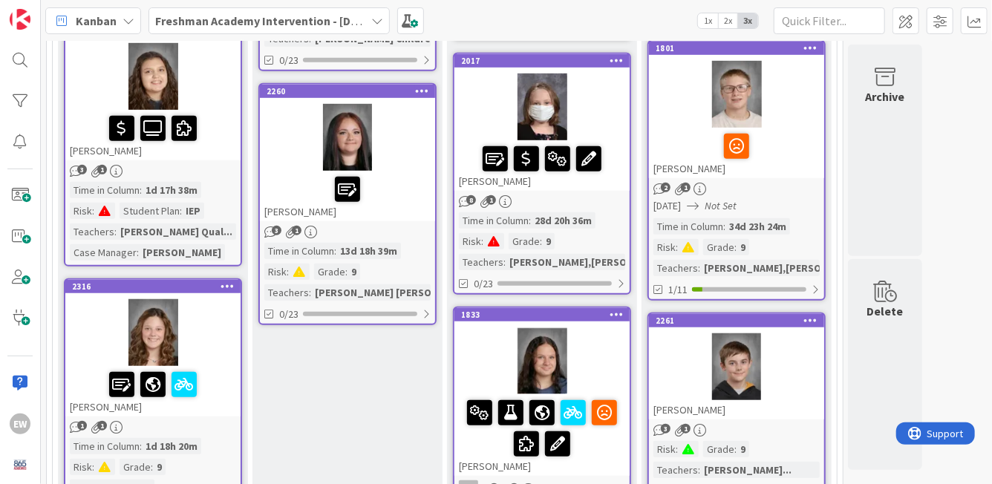
scroll to position [437, 0]
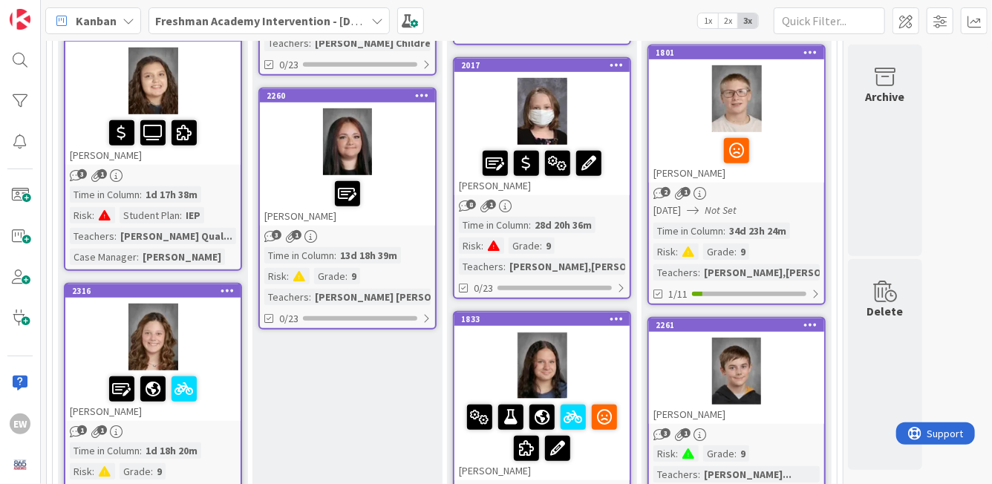
click at [401, 162] on div at bounding box center [347, 141] width 175 height 67
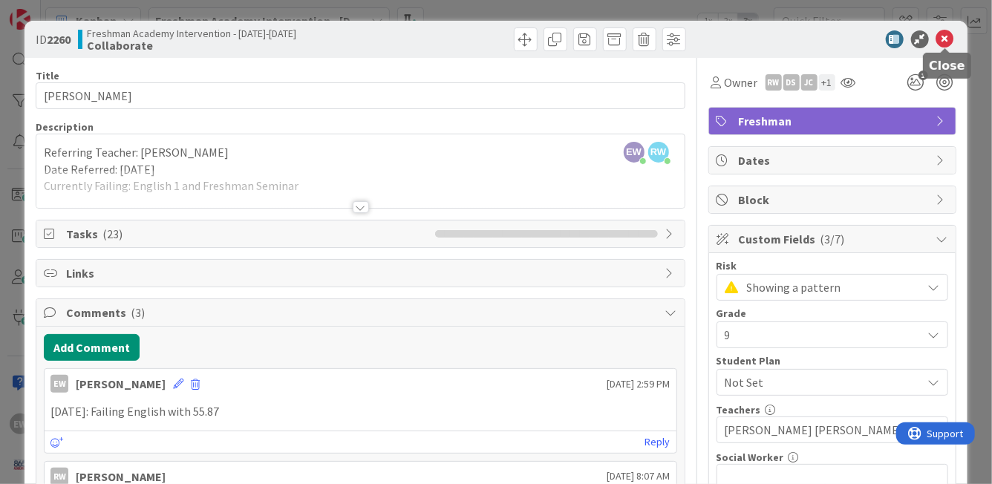
click at [950, 40] on icon at bounding box center [945, 39] width 18 height 18
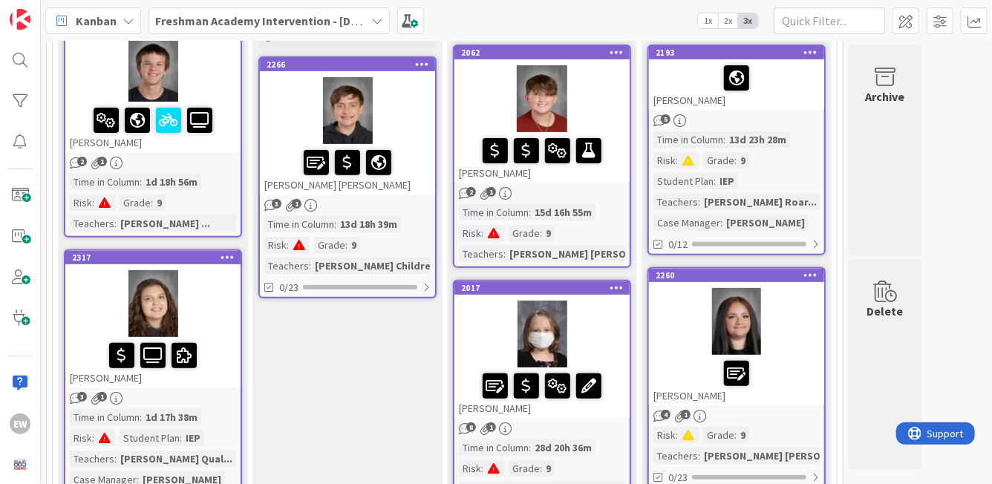
scroll to position [205, 0]
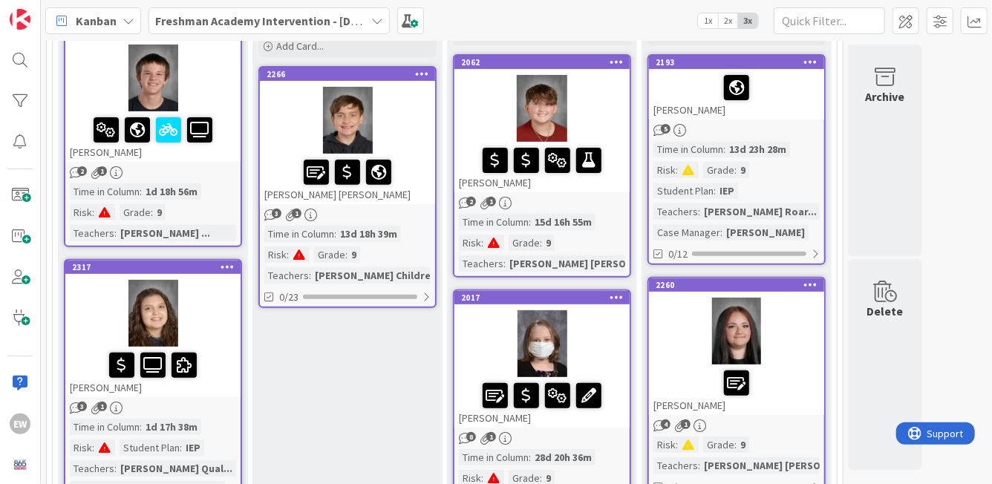
click at [411, 115] on div at bounding box center [347, 120] width 175 height 67
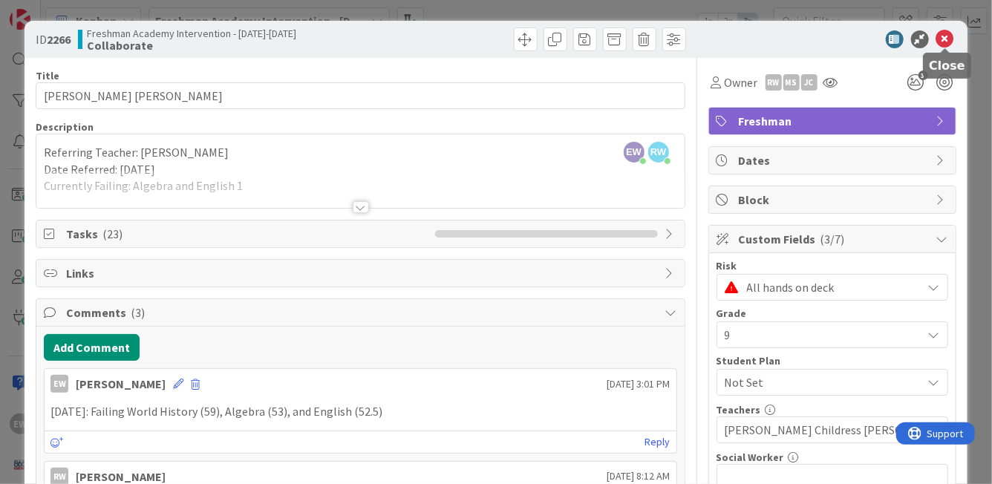
click at [944, 41] on icon at bounding box center [945, 39] width 18 height 18
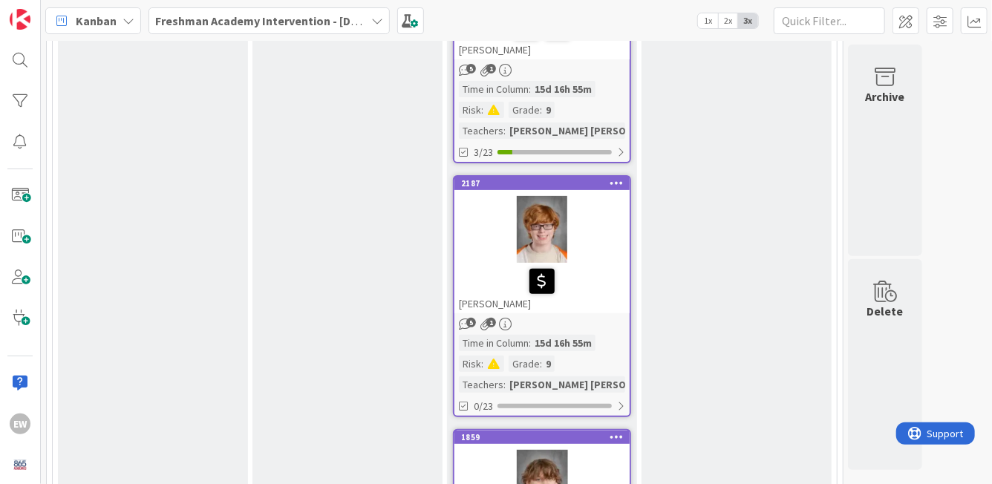
scroll to position [2900, 0]
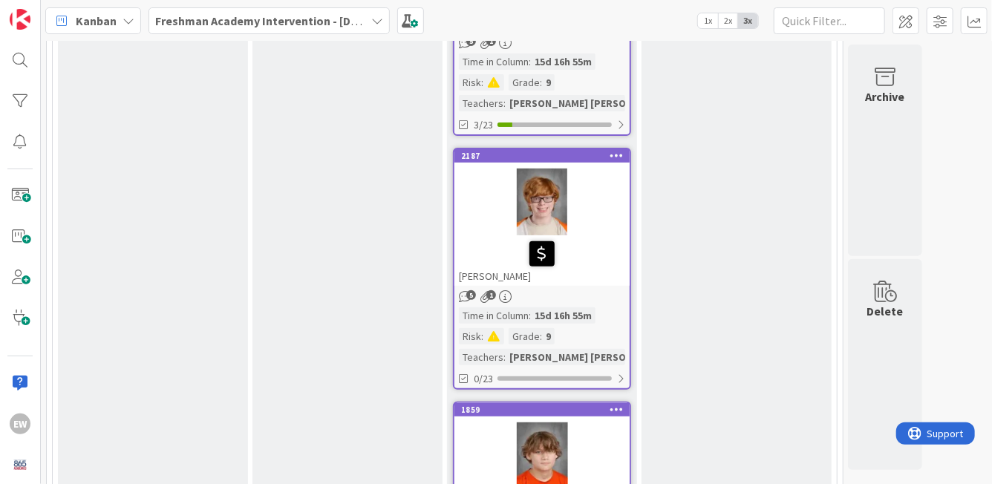
click at [725, 22] on span "2x" at bounding box center [728, 20] width 20 height 15
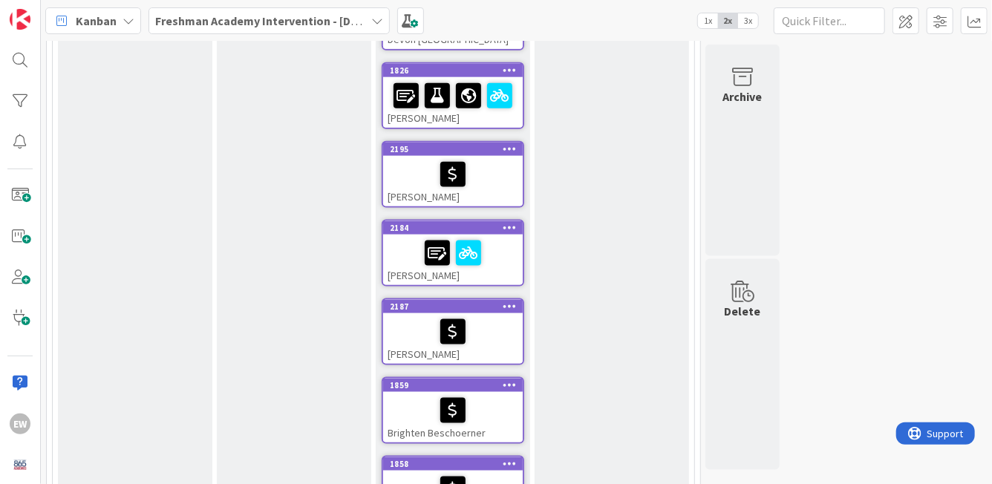
scroll to position [894, 0]
